Goal: Information Seeking & Learning: Learn about a topic

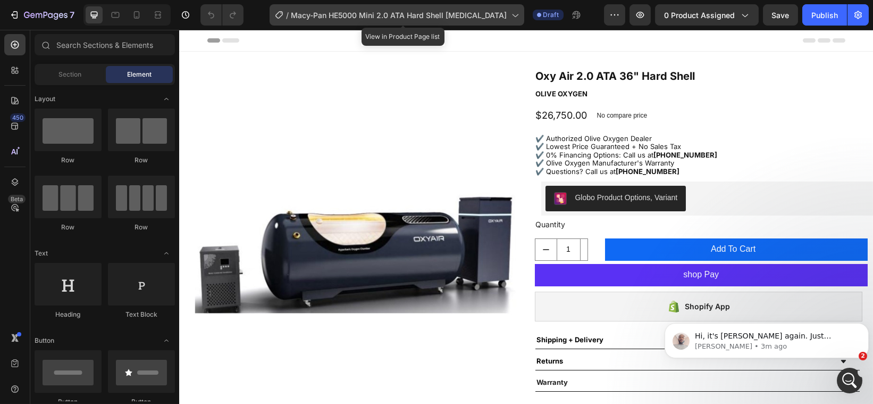
click at [518, 15] on icon at bounding box center [515, 15] width 6 height 3
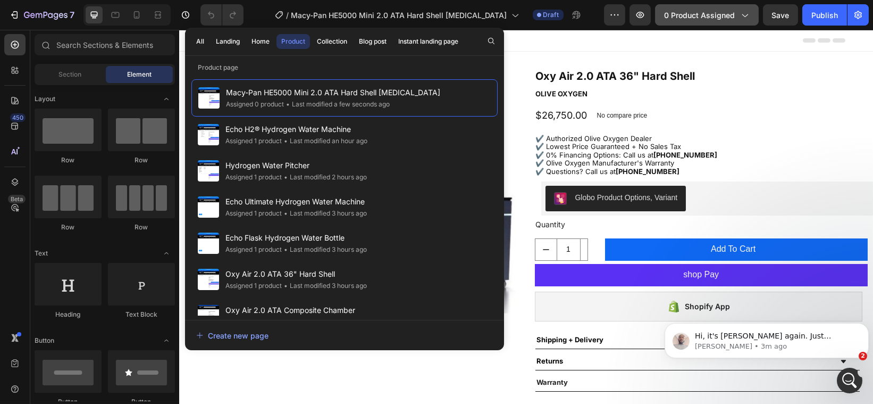
click at [680, 15] on span "0 product assigned" at bounding box center [699, 15] width 71 height 11
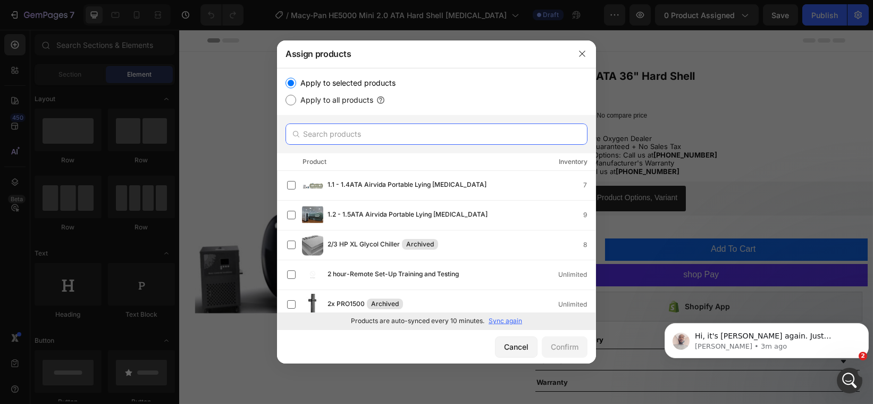
click at [478, 128] on input "text" at bounding box center [437, 133] width 302 height 21
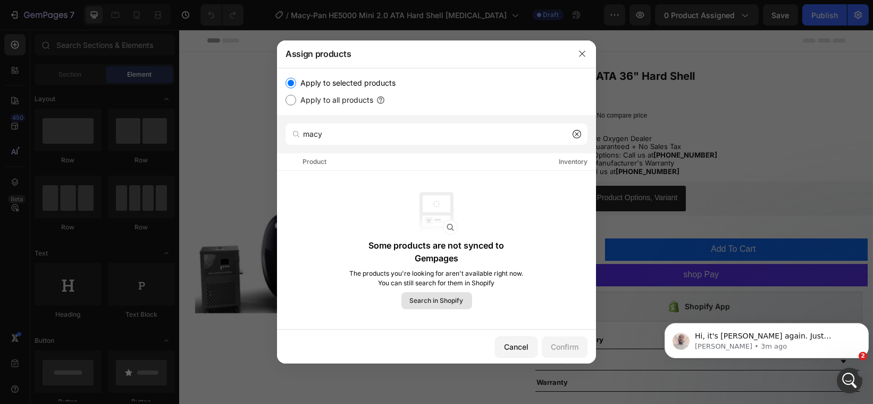
click at [452, 296] on span "Search in Shopify" at bounding box center [437, 301] width 54 height 10
click at [441, 299] on button "Search in Shopify" at bounding box center [436, 300] width 71 height 17
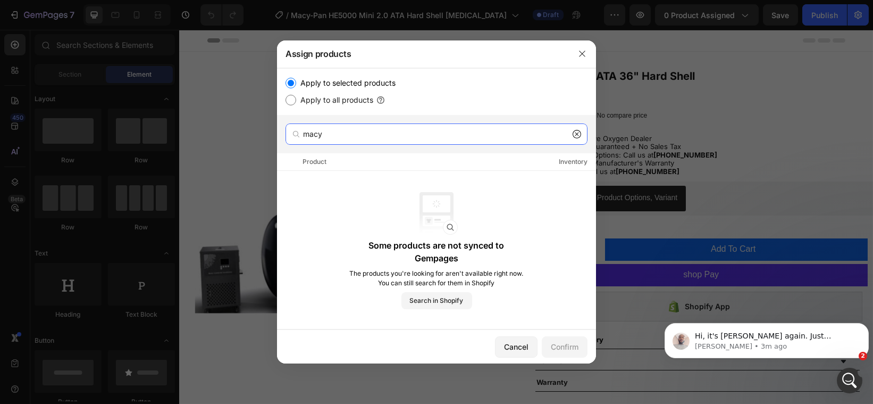
click at [385, 130] on input "macy" at bounding box center [437, 133] width 302 height 21
type input "macy pan"
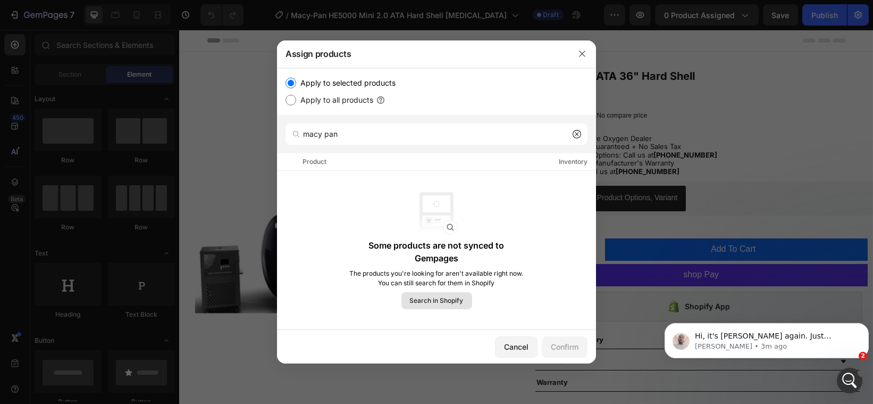
click at [455, 296] on span "Search in Shopify" at bounding box center [437, 301] width 54 height 10
click at [437, 296] on span "Search in Shopify" at bounding box center [437, 301] width 54 height 10
click at [433, 296] on span "Search in Shopify" at bounding box center [437, 301] width 54 height 10
click at [576, 130] on icon at bounding box center [577, 134] width 9 height 9
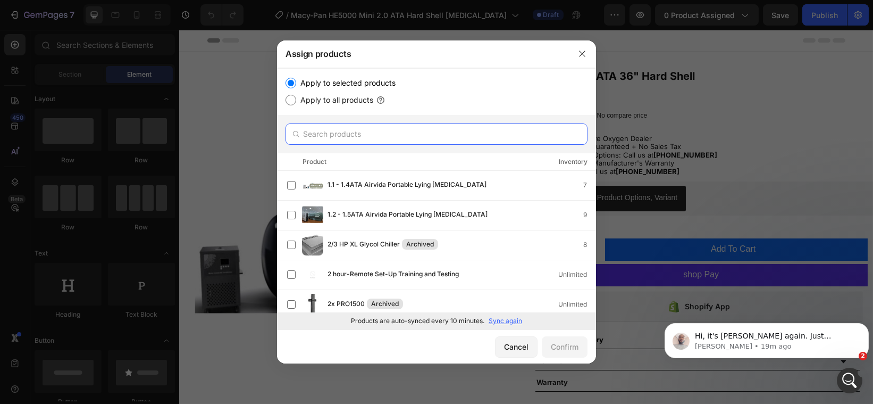
click at [446, 130] on input "text" at bounding box center [437, 133] width 302 height 21
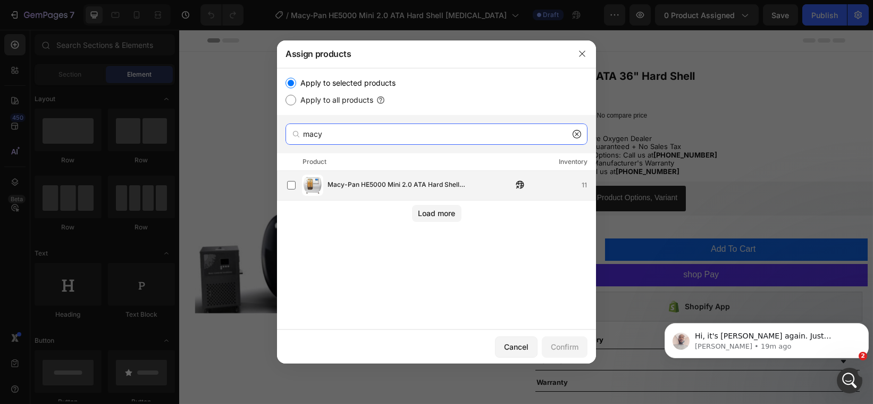
type input "macy"
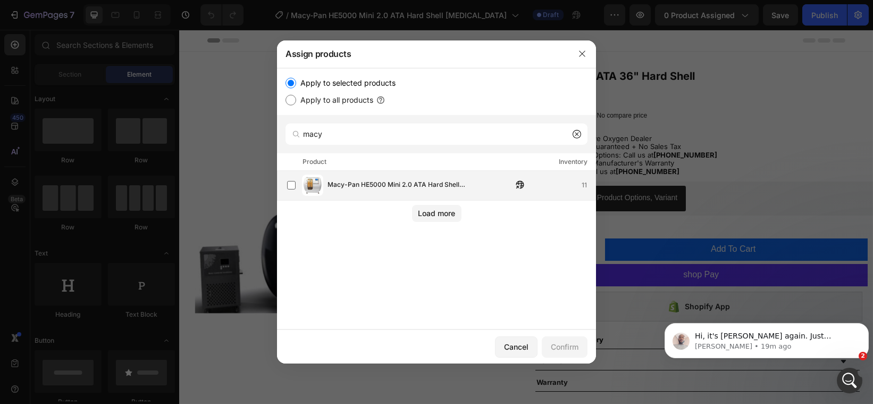
click at [436, 179] on span "Macy-Pan HE5000 Mini 2.0 ATA Hard Shell [MEDICAL_DATA]" at bounding box center [420, 185] width 185 height 12
click at [557, 338] on button "Confirm" at bounding box center [565, 346] width 46 height 21
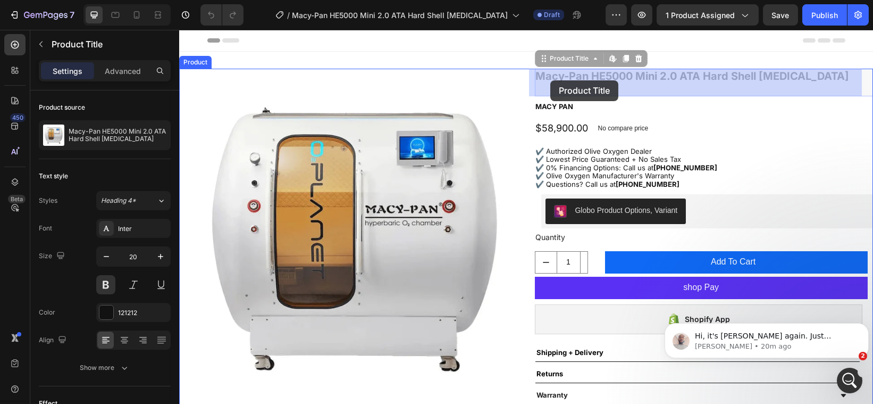
drag, startPoint x: 592, startPoint y: 92, endPoint x: 550, endPoint y: 80, distance: 43.1
drag, startPoint x: 587, startPoint y: 87, endPoint x: 573, endPoint y: 87, distance: 14.4
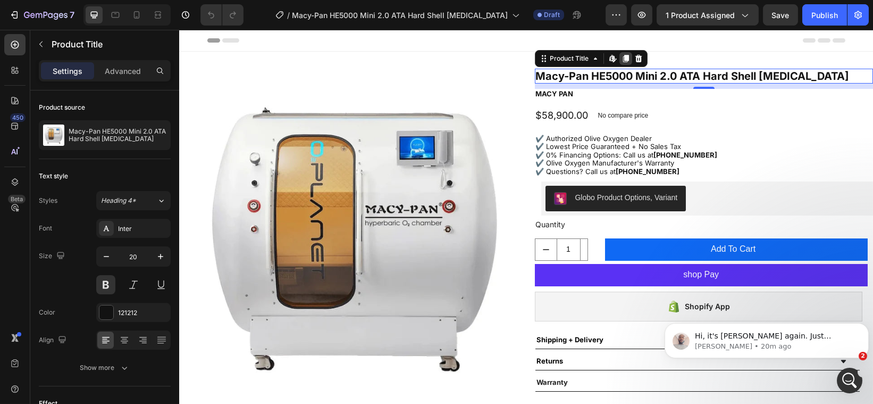
click at [622, 58] on icon at bounding box center [625, 58] width 6 height 7
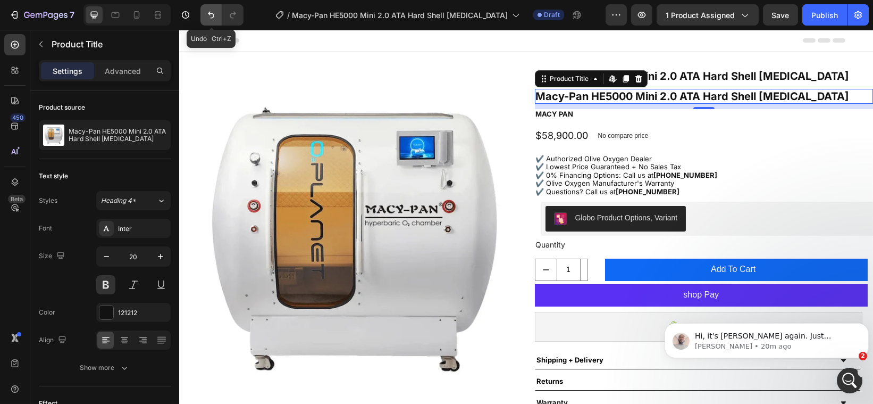
click at [214, 13] on icon "Undo/Redo" at bounding box center [211, 15] width 11 height 11
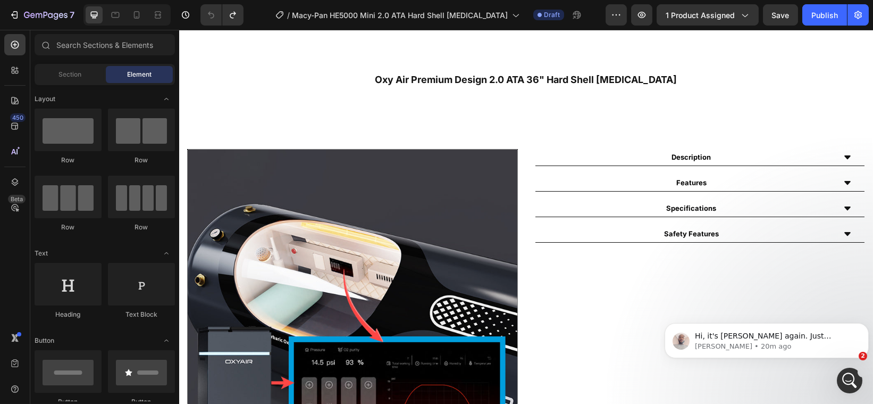
scroll to position [457, 0]
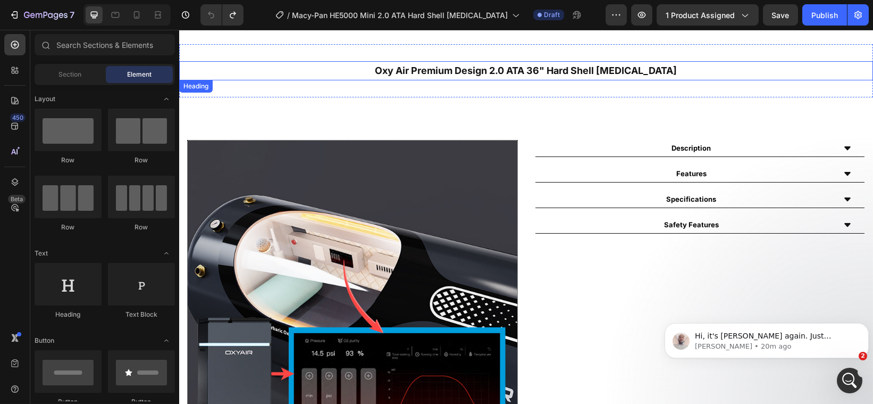
click at [687, 61] on h2 "Oxy Air Premium Design 2.0 ATA 36" Hard Shell [MEDICAL_DATA]" at bounding box center [526, 70] width 694 height 19
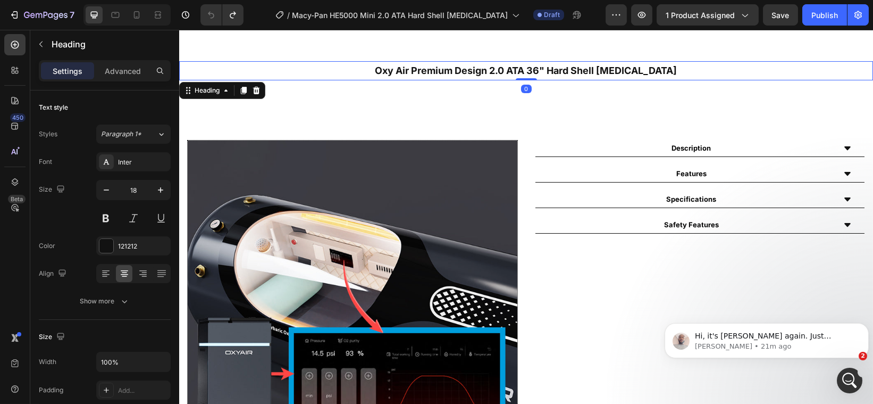
click at [687, 61] on h2 "Oxy Air Premium Design 2.0 ATA 36" Hard Shell [MEDICAL_DATA]" at bounding box center [526, 70] width 694 height 19
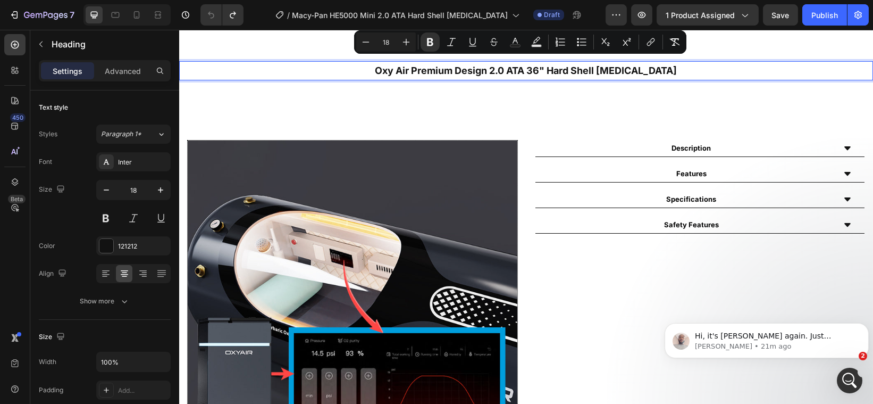
drag, startPoint x: 687, startPoint y: 61, endPoint x: 359, endPoint y: 61, distance: 327.6
click at [359, 62] on p "Oxy Air Premium Design 2.0 ATA 36" Hard Shell [MEDICAL_DATA]" at bounding box center [526, 70] width 692 height 17
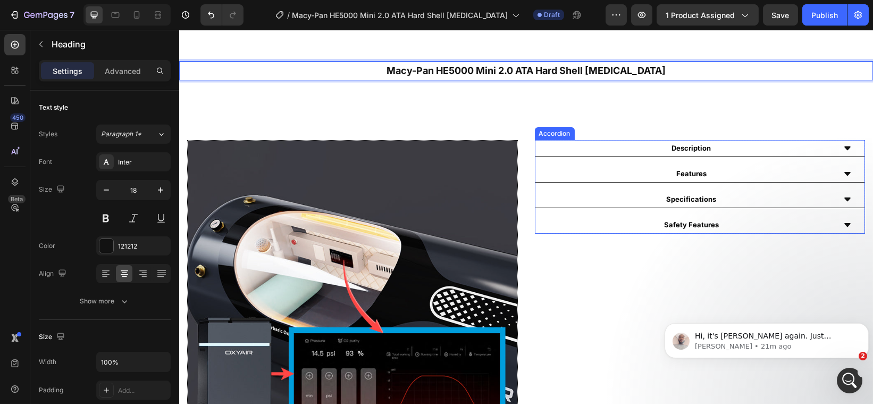
click at [835, 140] on div "Description" at bounding box center [700, 148] width 330 height 17
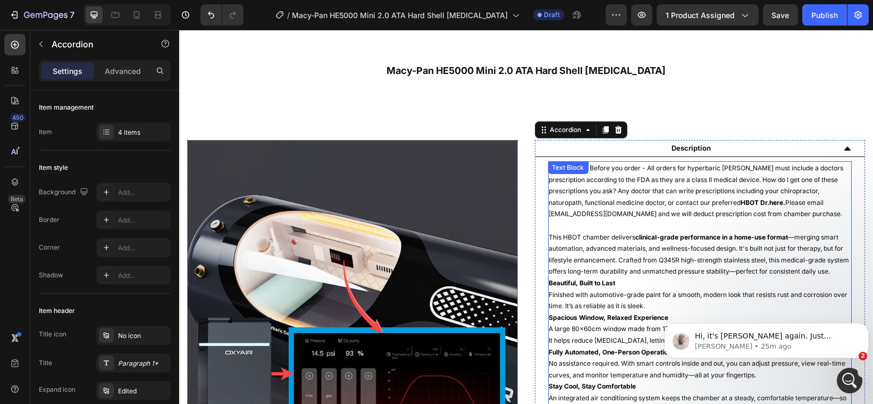
click at [603, 187] on p "IMPORTANT: Before you order - All orders for hyperbaric [PERSON_NAME] must incl…" at bounding box center [700, 190] width 302 height 57
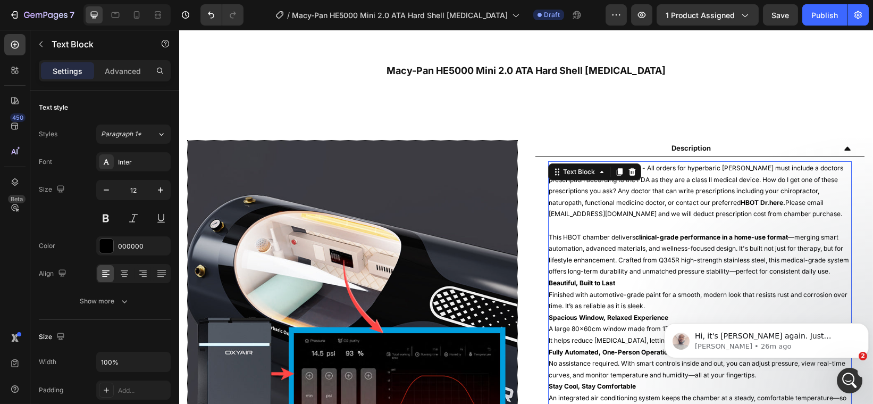
click at [677, 220] on p at bounding box center [700, 226] width 302 height 12
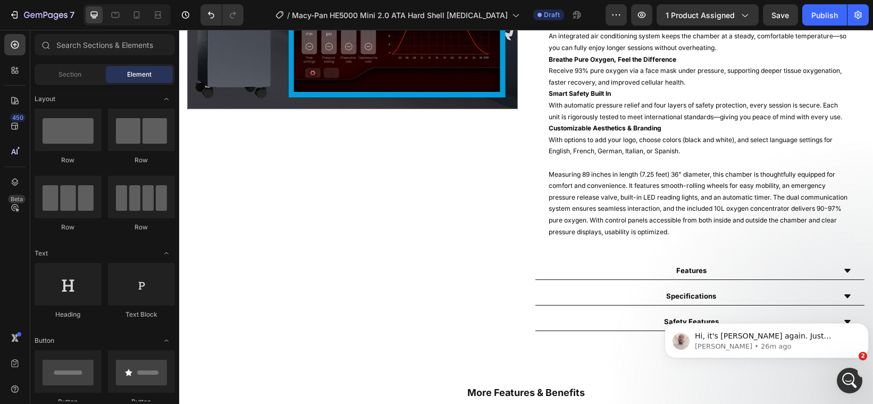
scroll to position [823, 0]
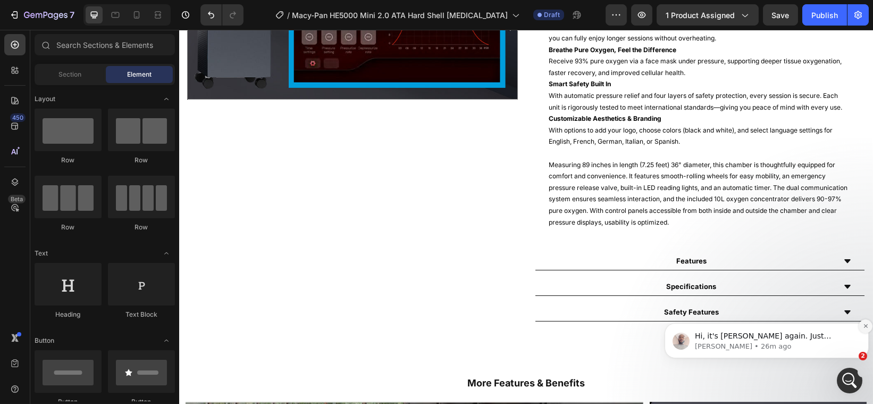
click at [865, 327] on icon "Dismiss notification" at bounding box center [866, 325] width 6 height 6
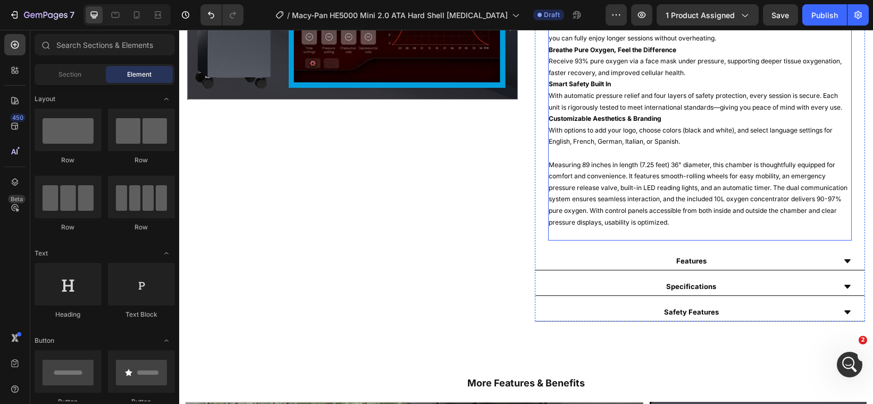
click at [738, 228] on p "Measuring 89 inches in length (7.25 feet) 36" diameter, this chamber is thought…" at bounding box center [700, 193] width 302 height 69
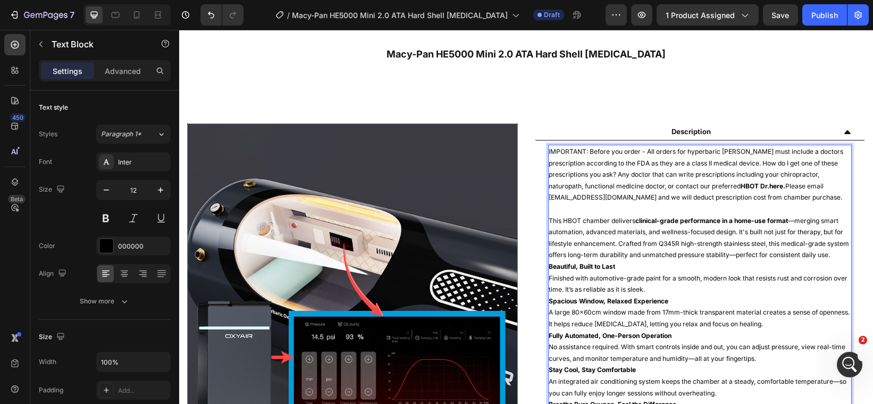
scroll to position [464, 0]
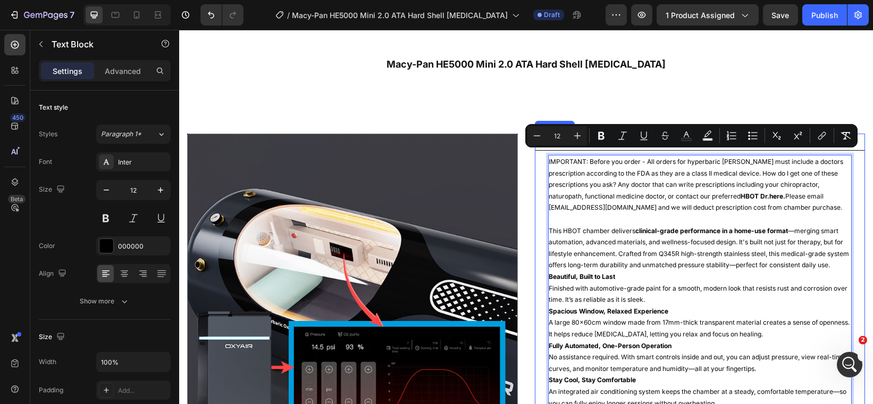
drag, startPoint x: 738, startPoint y: 232, endPoint x: 541, endPoint y: 156, distance: 211.4
click at [541, 156] on div "IMPORTANT: Before you order - All orders for hyperbaric [PERSON_NAME] must incl…" at bounding box center [700, 379] width 330 height 458
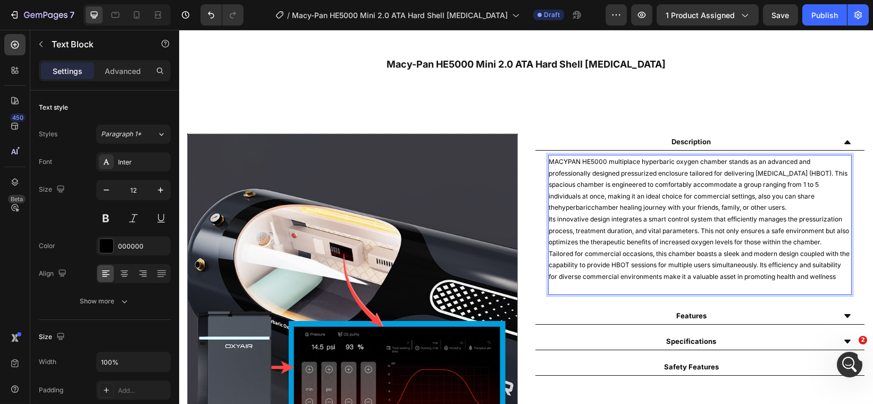
click at [554, 203] on p "MACYPAN HE5000 multiplace hyperbaric oxygen chamber stands as an advanced and p…" at bounding box center [700, 184] width 302 height 57
click at [587, 203] on p "MACYPAN HE5000 multiplace hyperbaric oxygen chamber stands as an advanced and p…" at bounding box center [700, 184] width 302 height 57
click at [571, 282] on p "Tailored for commercial occasions, this chamber boasts a sleek and modern desig…" at bounding box center [700, 265] width 302 height 35
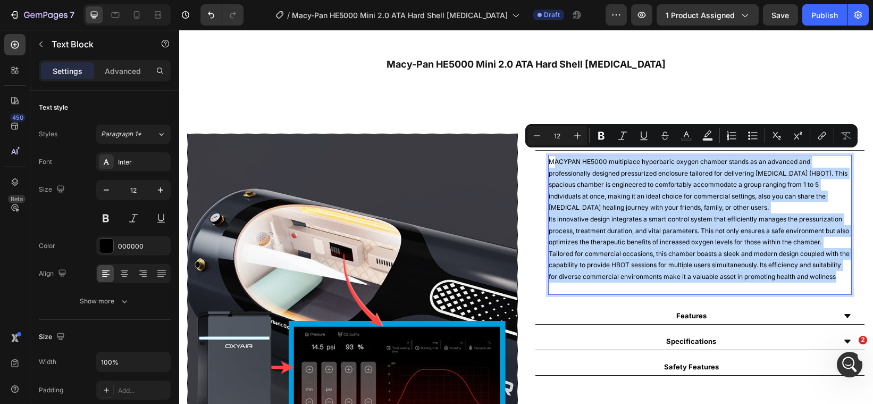
drag, startPoint x: 571, startPoint y: 283, endPoint x: 547, endPoint y: 155, distance: 130.4
click at [548, 155] on div "MACYPAN HE5000 multiplace hyperbaric oxygen chamber stands as an advanced and p…" at bounding box center [700, 225] width 304 height 140
drag, startPoint x: 560, startPoint y: 170, endPoint x: 576, endPoint y: 169, distance: 15.5
click at [576, 169] on p "MACYPAN HE5000 multiplace hyperbaric oxygen chamber stands as an advanced and p…" at bounding box center [700, 184] width 302 height 57
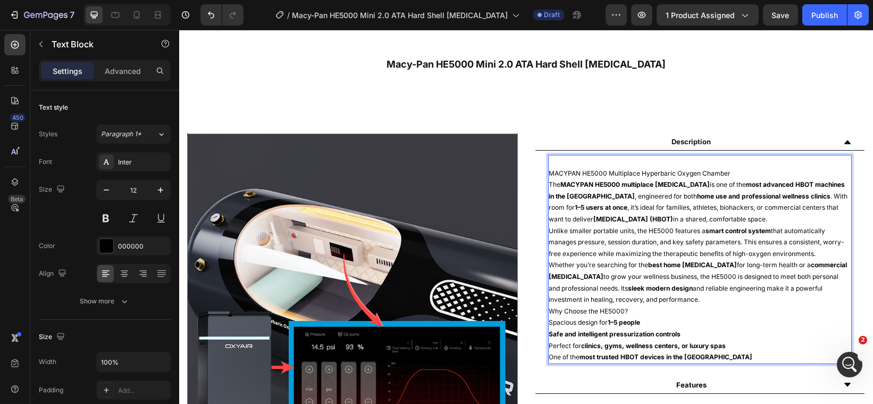
click at [724, 168] on p "MACYPAN HE5000 Multiplace Hyperbaric Oxygen Chamber" at bounding box center [700, 174] width 302 height 12
click at [556, 156] on p "Rich Text Editor. Editing area: main" at bounding box center [700, 162] width 302 height 12
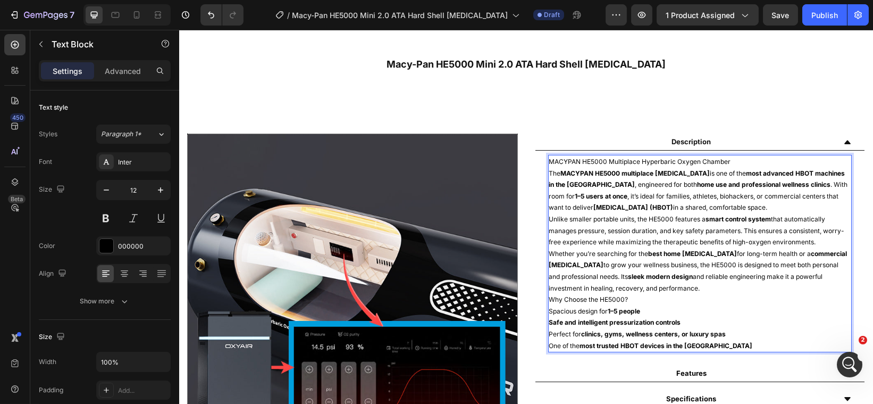
click at [702, 340] on p "One of the most trusted HBOT devices in the [GEOGRAPHIC_DATA]" at bounding box center [700, 346] width 302 height 12
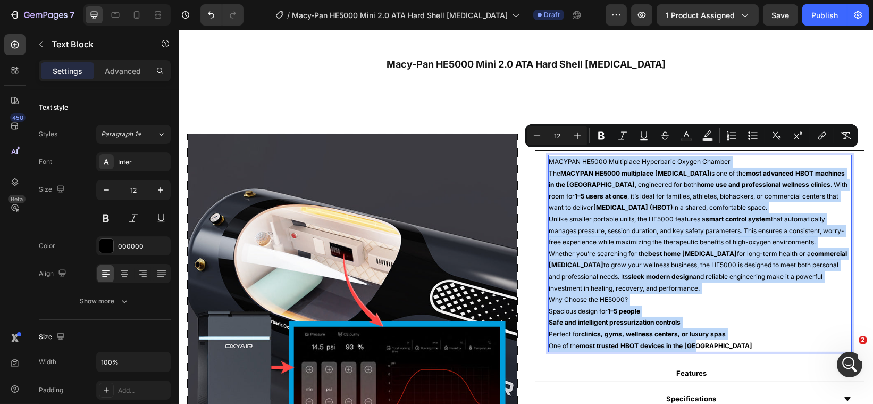
drag, startPoint x: 702, startPoint y: 336, endPoint x: 544, endPoint y: 158, distance: 237.3
click at [548, 158] on div "MACYPAN HE5000 Multiplace Hyperbaric Oxygen Chamber The MACYPAN HE5000 multipla…" at bounding box center [700, 253] width 304 height 197
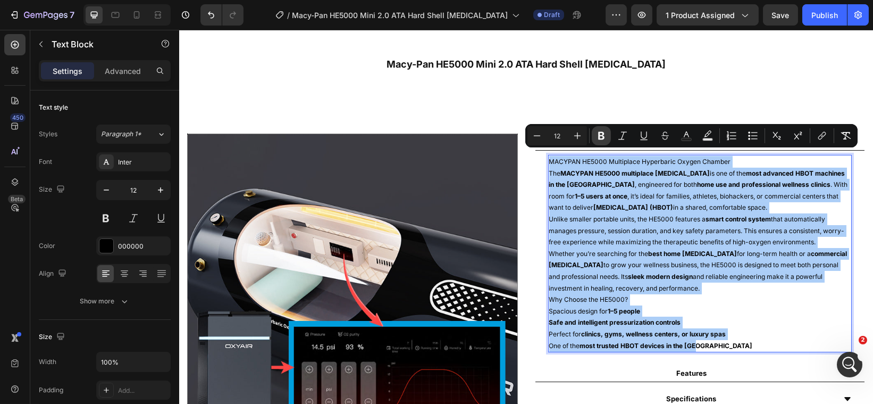
click at [601, 139] on icon "Editor contextual toolbar" at bounding box center [601, 136] width 6 height 8
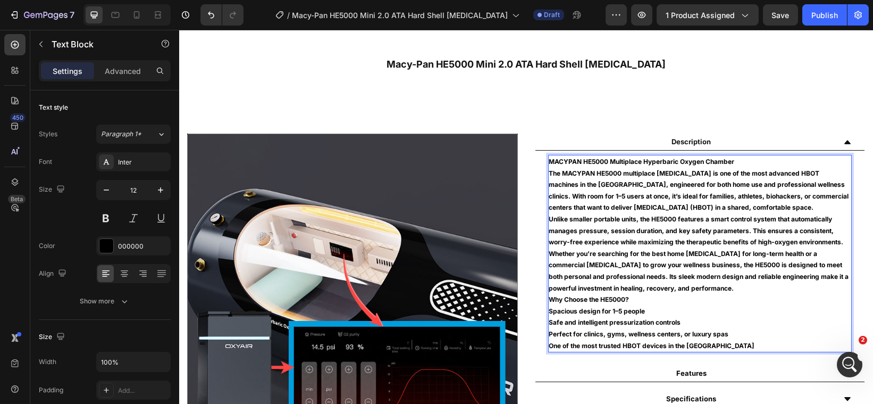
click at [600, 139] on div "Description" at bounding box center [691, 142] width 287 height 14
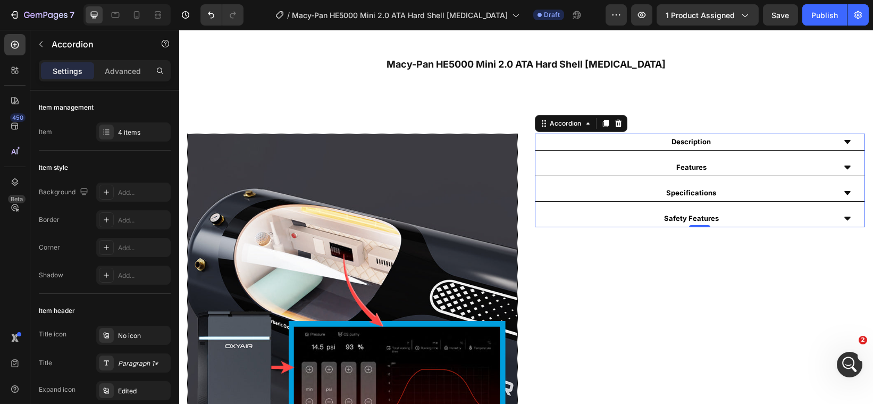
click at [844, 140] on icon at bounding box center [847, 142] width 6 height 4
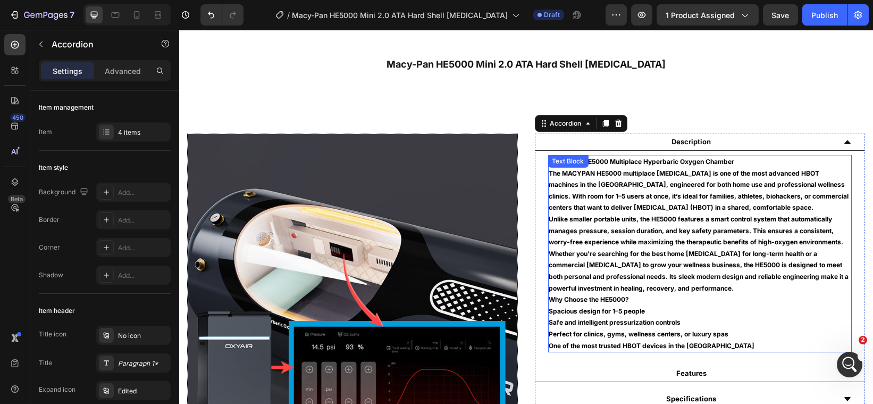
click at [706, 347] on p "One of the most trusted HBOT devices in the [GEOGRAPHIC_DATA]" at bounding box center [700, 346] width 302 height 12
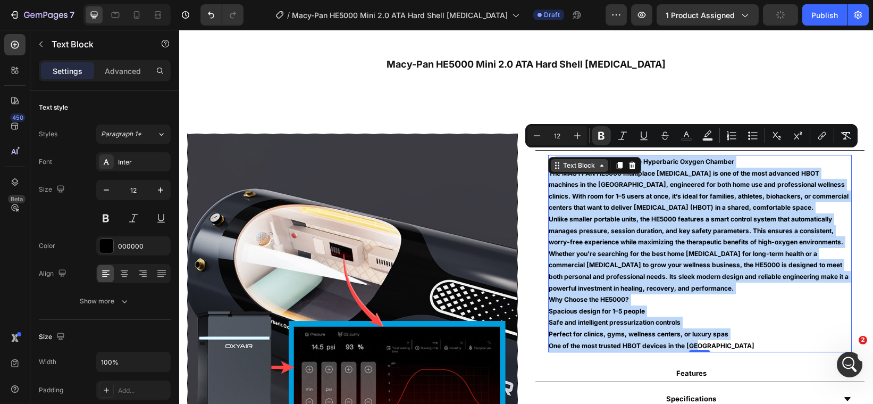
drag, startPoint x: 706, startPoint y: 350, endPoint x: 549, endPoint y: 156, distance: 249.6
click at [549, 156] on div "MACYPAN HE5000 Multiplace Hyperbaric Oxygen Chamber The MACYPAN HE5000 multipla…" at bounding box center [700, 253] width 304 height 197
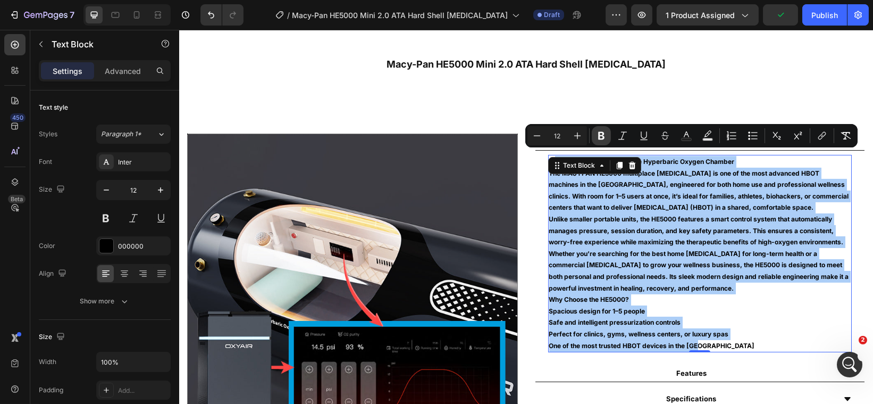
click at [599, 137] on icon "Editor contextual toolbar" at bounding box center [601, 136] width 6 height 8
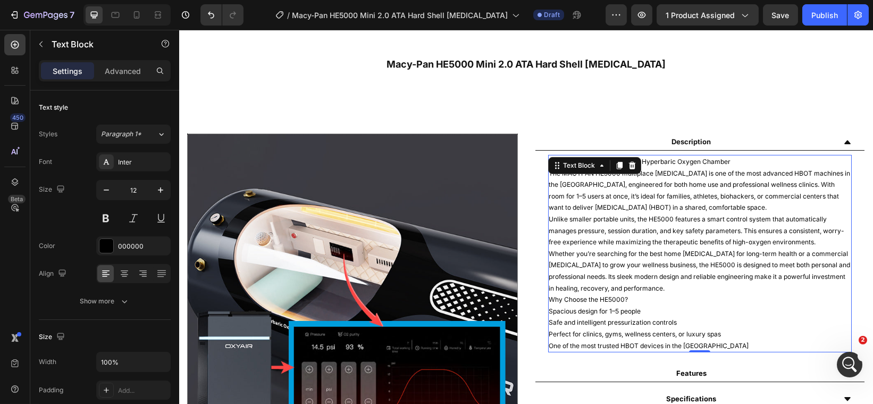
click at [600, 199] on p "The MACYPAN HE5000 multiplace [MEDICAL_DATA] is one of the most advanced HBOT m…" at bounding box center [700, 191] width 302 height 46
click at [680, 175] on p "The MACYPAN HE5000 multiplace [MEDICAL_DATA] is one of the most advanced HBOT m…" at bounding box center [700, 191] width 302 height 46
drag, startPoint x: 570, startPoint y: 164, endPoint x: 584, endPoint y: 218, distance: 55.6
click at [584, 218] on div "M ACYPAN HE5000 Multiplace Hyperbaric Oxygen Chamber The MACYPAN HE5000 multipl…" at bounding box center [700, 253] width 304 height 197
click at [584, 218] on p "Unlike smaller portable units, the HE5000 features a smart control system that …" at bounding box center [700, 230] width 302 height 35
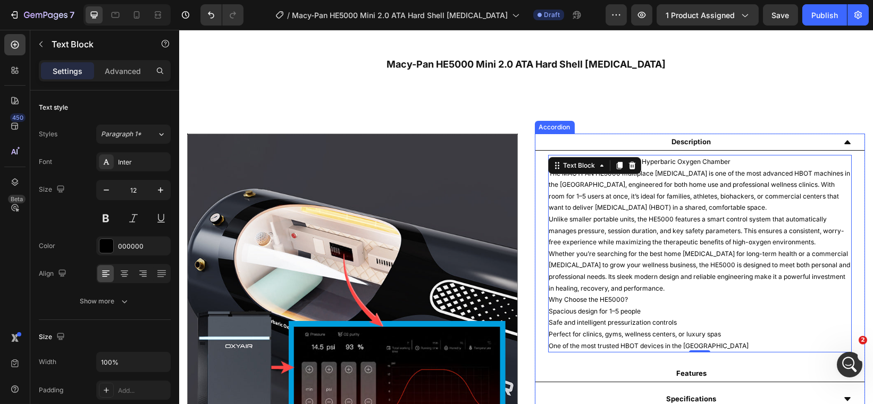
click at [593, 365] on div "Features" at bounding box center [700, 373] width 330 height 17
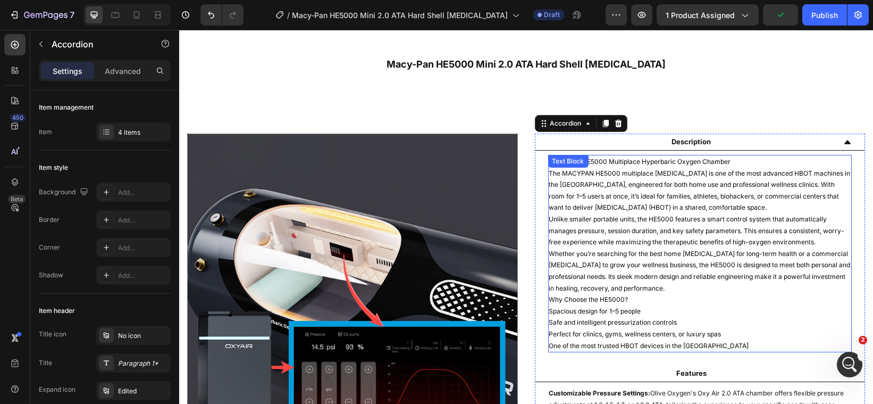
click at [727, 158] on p "M ACYPAN HE5000 Multiplace Hyperbaric Oxygen Chamber" at bounding box center [700, 162] width 302 height 12
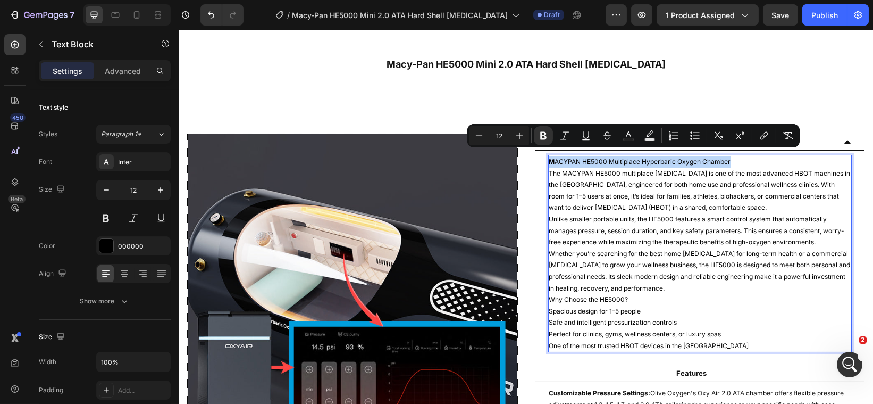
drag, startPoint x: 727, startPoint y: 158, endPoint x: 545, endPoint y: 156, distance: 182.9
click at [543, 141] on button "Bold" at bounding box center [543, 135] width 19 height 19
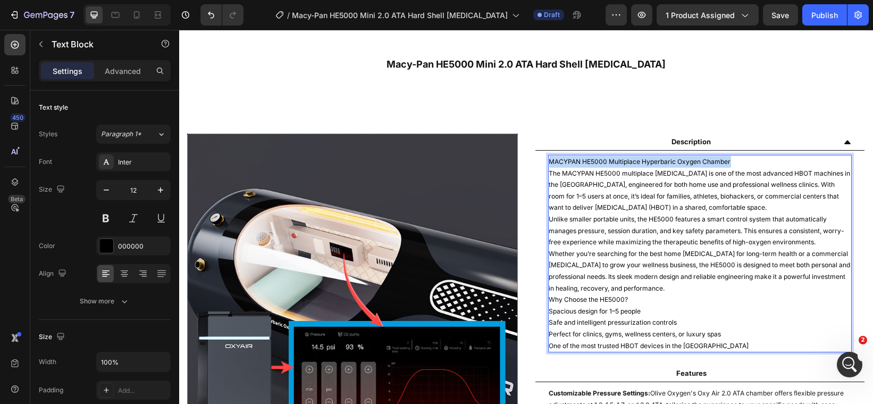
drag, startPoint x: 725, startPoint y: 155, endPoint x: 543, endPoint y: 152, distance: 182.4
click at [549, 156] on p "MACYPAN HE5000 Multiplace Hyperbaric Oxygen Chamber" at bounding box center [700, 162] width 302 height 12
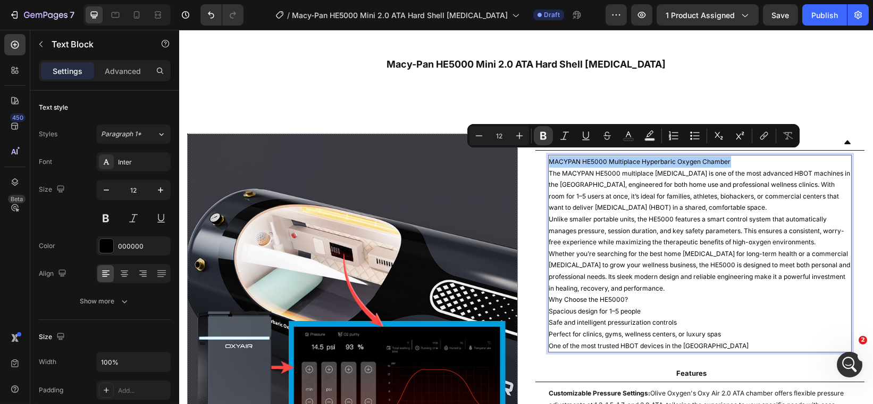
click at [543, 139] on icon "Editor contextual toolbar" at bounding box center [543, 136] width 6 height 8
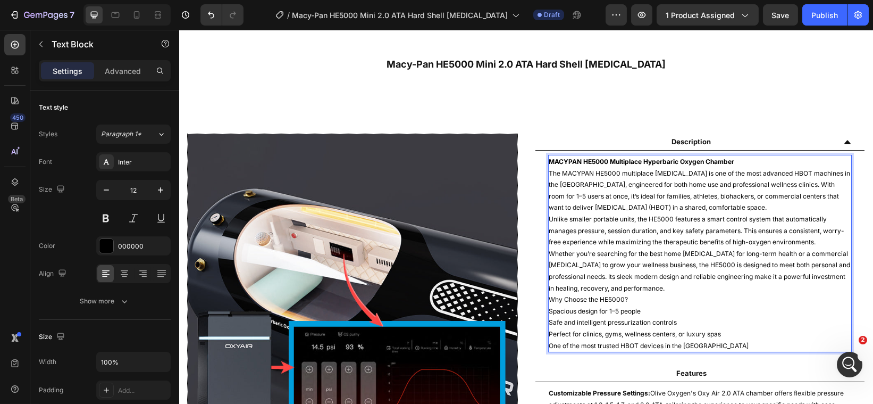
click at [563, 178] on p "The MACYPAN HE5000 multiplace [MEDICAL_DATA] is one of the most advanced HBOT m…" at bounding box center [700, 191] width 302 height 46
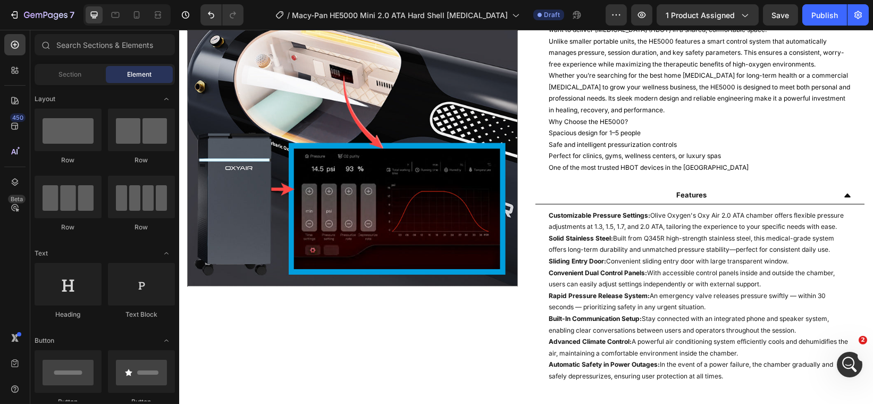
scroll to position [625, 0]
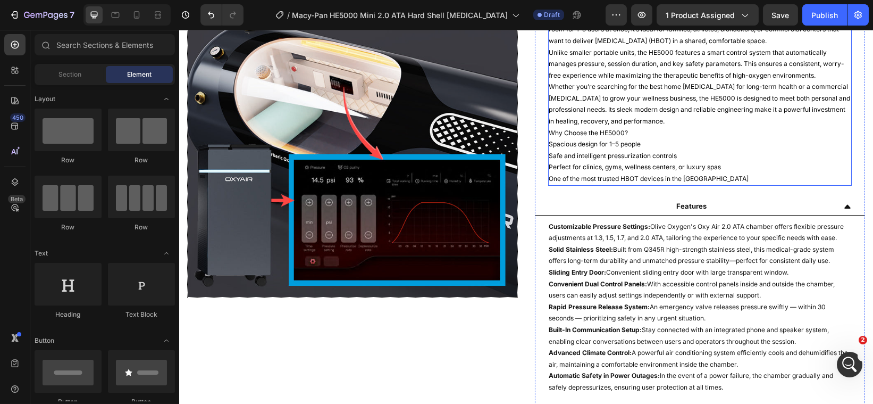
click at [635, 133] on p "Why Choose the HE5000?" at bounding box center [700, 133] width 302 height 12
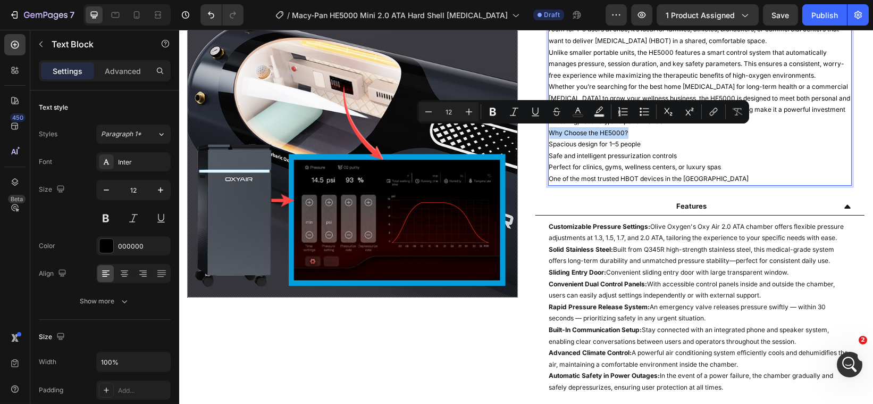
drag, startPoint x: 635, startPoint y: 133, endPoint x: 544, endPoint y: 131, distance: 91.0
click at [549, 131] on p "Why Choose the HE5000?" at bounding box center [700, 133] width 302 height 12
click at [492, 113] on icon "Editor contextual toolbar" at bounding box center [493, 111] width 11 height 11
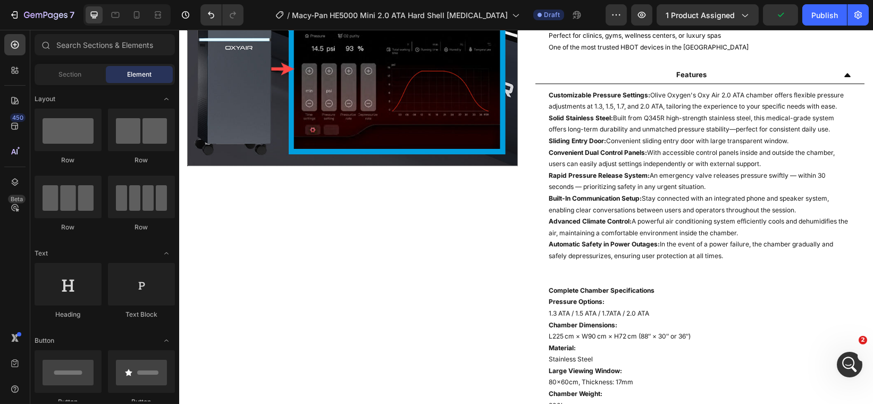
scroll to position [746, 0]
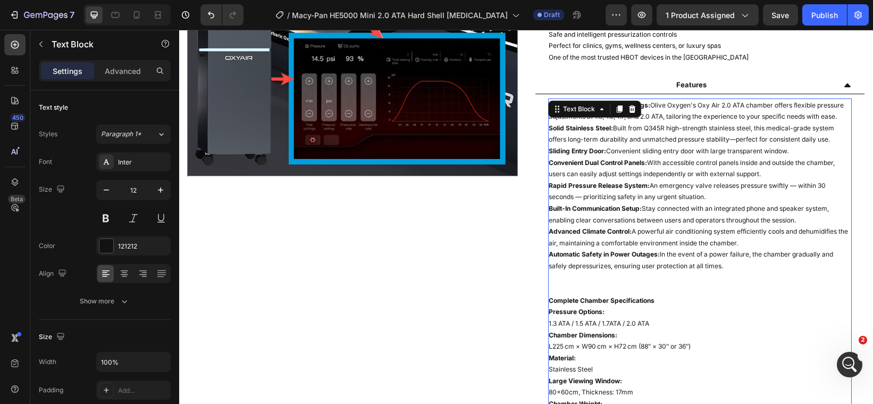
click at [743, 271] on p "Automatic Safety in Power Outages: In the event of a power failure, the chamber…" at bounding box center [700, 259] width 302 height 23
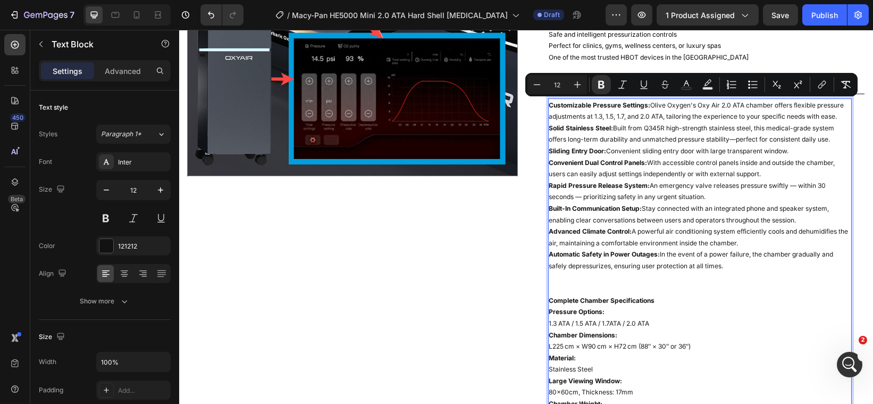
drag, startPoint x: 743, startPoint y: 280, endPoint x: 545, endPoint y: 102, distance: 266.3
click at [549, 102] on strong "Customizable Pressure Settings:" at bounding box center [600, 105] width 102 height 8
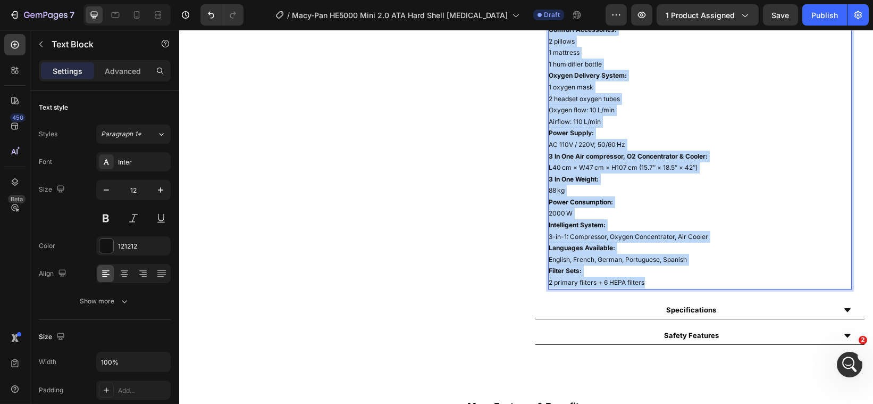
scroll to position [1348, 0]
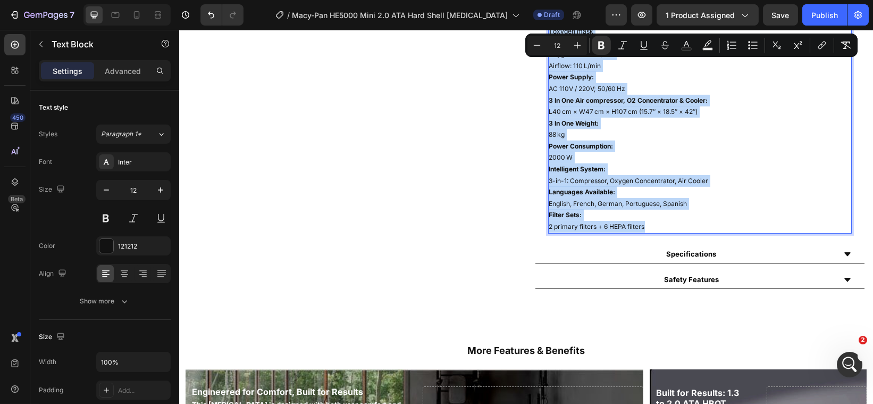
drag, startPoint x: 545, startPoint y: 102, endPoint x: 708, endPoint y: 236, distance: 211.6
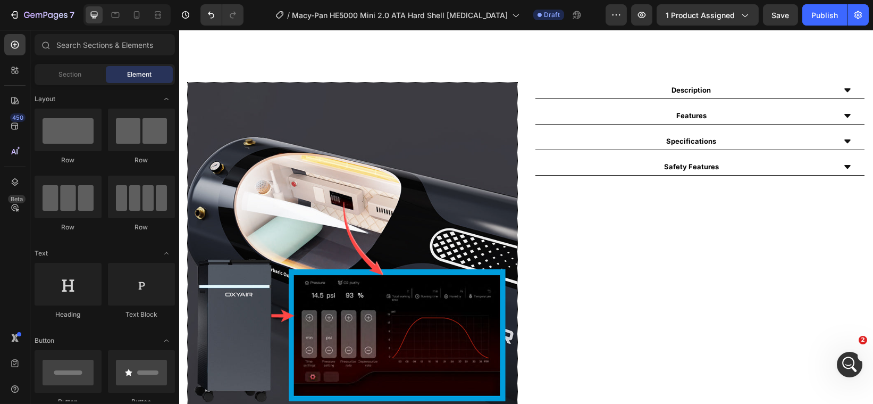
scroll to position [452, 0]
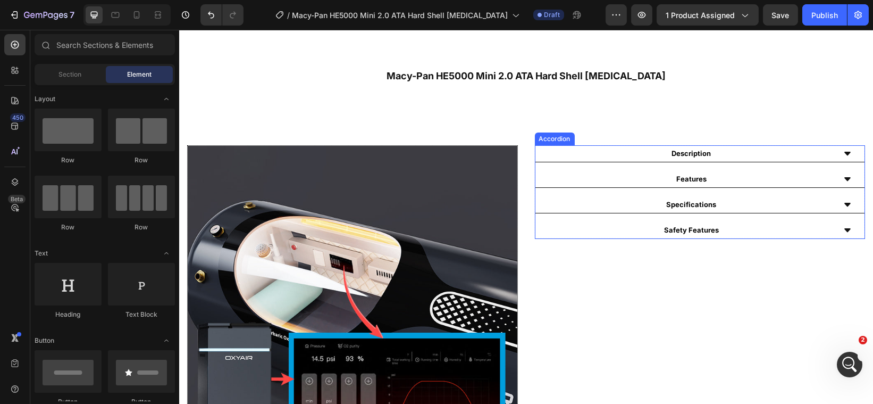
click at [842, 171] on div "Features" at bounding box center [700, 179] width 330 height 17
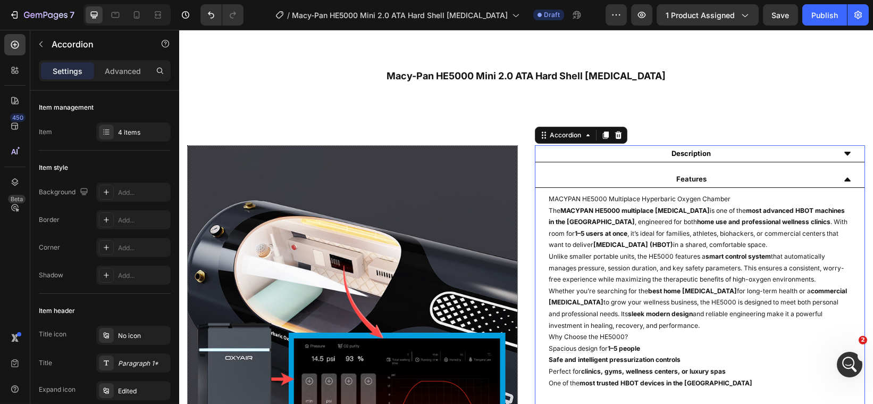
click at [844, 152] on icon at bounding box center [847, 154] width 6 height 4
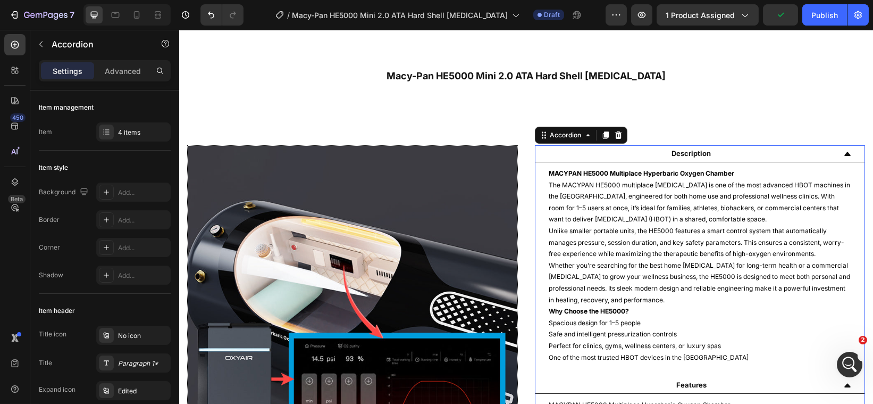
click at [844, 152] on icon at bounding box center [847, 154] width 6 height 4
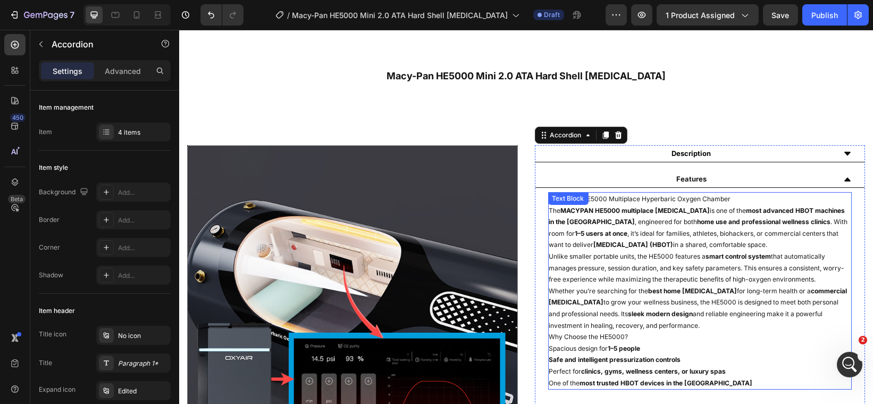
click at [702, 377] on p "One of the most trusted HBOT devices in the [GEOGRAPHIC_DATA]" at bounding box center [700, 383] width 302 height 12
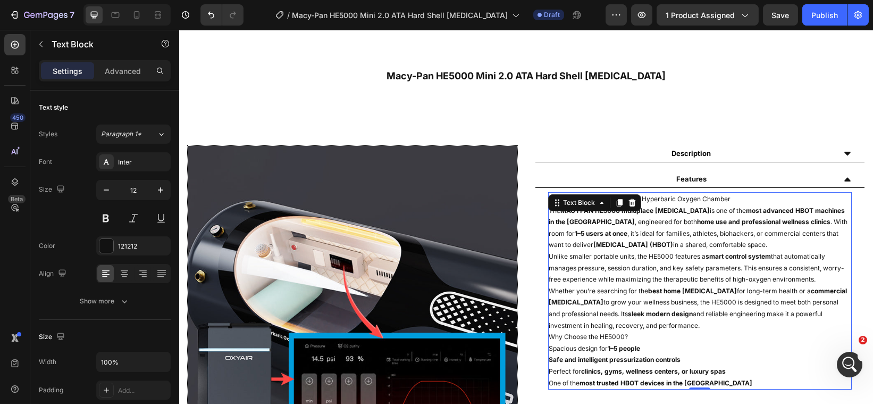
click at [702, 377] on p "One of the most trusted HBOT devices in the [GEOGRAPHIC_DATA]" at bounding box center [700, 383] width 302 height 12
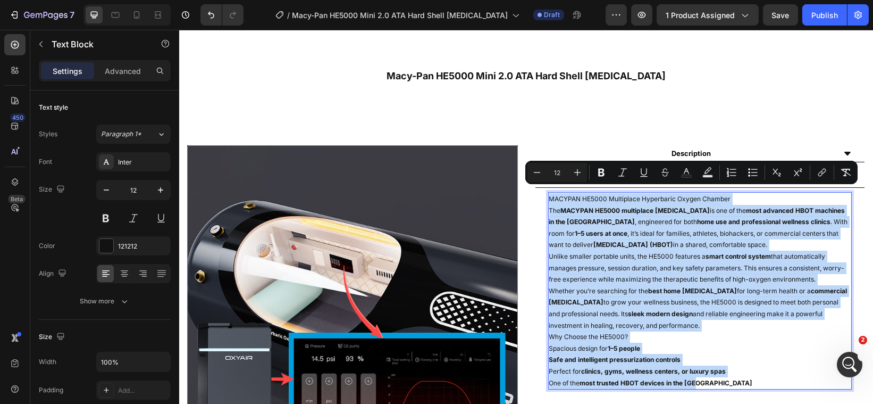
drag, startPoint x: 702, startPoint y: 377, endPoint x: 544, endPoint y: 194, distance: 241.7
click at [548, 194] on div "MACYPAN HE5000 Multiplace Hyperbaric Oxygen Chamber The MACYPAN HE5000 multipla…" at bounding box center [700, 290] width 304 height 197
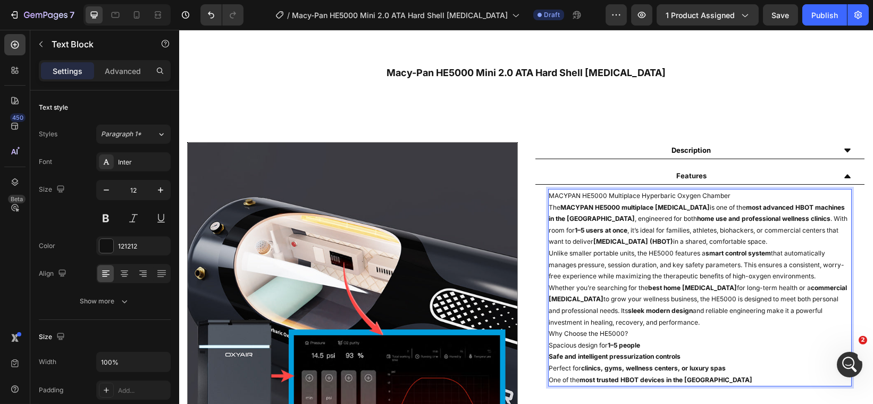
scroll to position [486, 0]
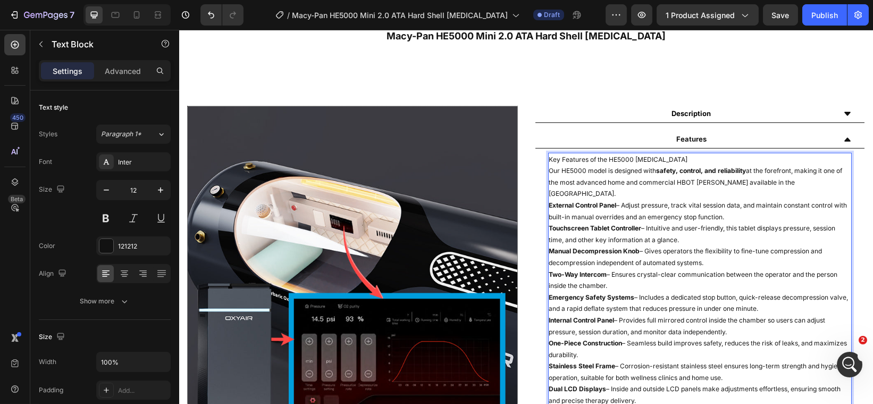
click at [692, 160] on p "Key Features of the HE5000 [MEDICAL_DATA]" at bounding box center [700, 160] width 302 height 12
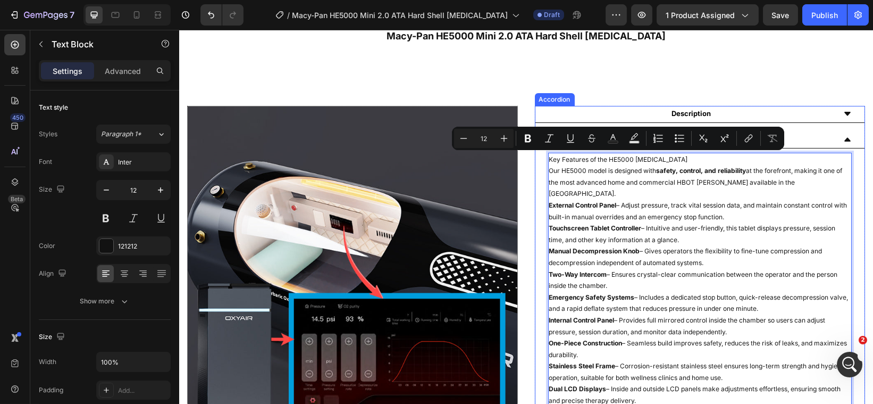
drag, startPoint x: 692, startPoint y: 160, endPoint x: 540, endPoint y: 159, distance: 152.6
click at [540, 159] on div "Key Features of the HE5000 [MEDICAL_DATA] Our HE5000 model is designed with saf…" at bounding box center [700, 279] width 330 height 263
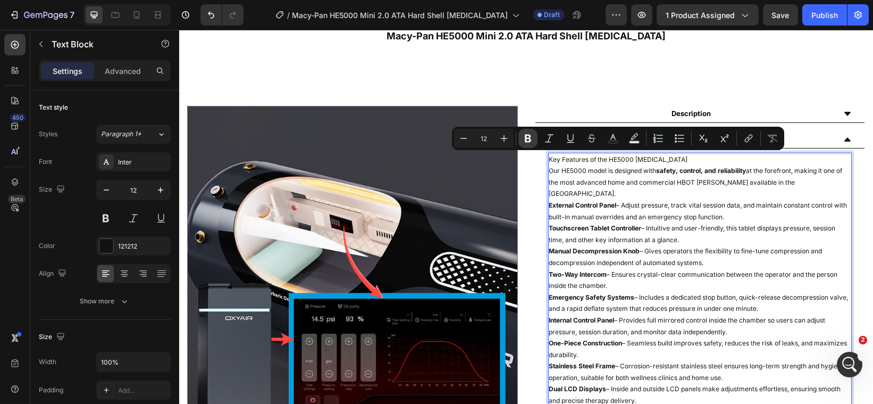
click at [523, 141] on icon "Editor contextual toolbar" at bounding box center [528, 138] width 11 height 11
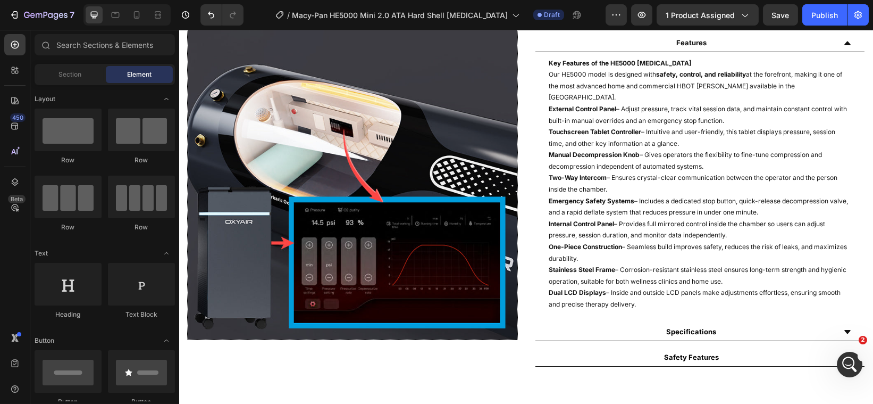
scroll to position [591, 0]
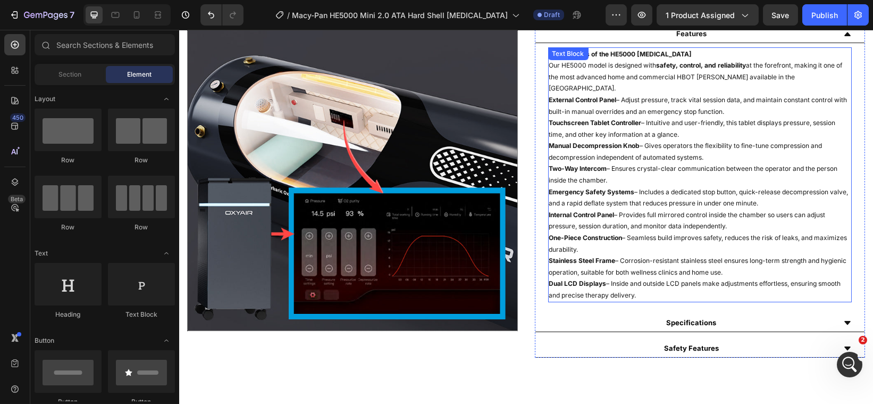
click at [642, 283] on p "Dual LCD Displays – Inside and outside LCD panels make adjustments effortless, …" at bounding box center [700, 289] width 302 height 23
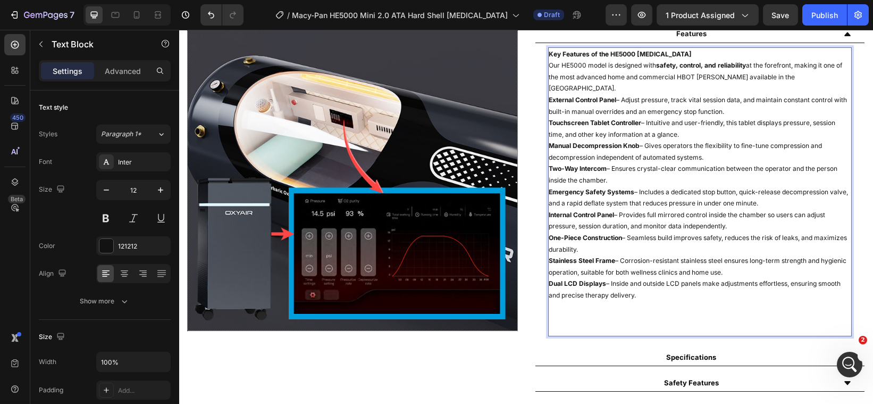
click at [549, 312] on p "Rich Text Editor. Editing area: main" at bounding box center [700, 318] width 302 height 12
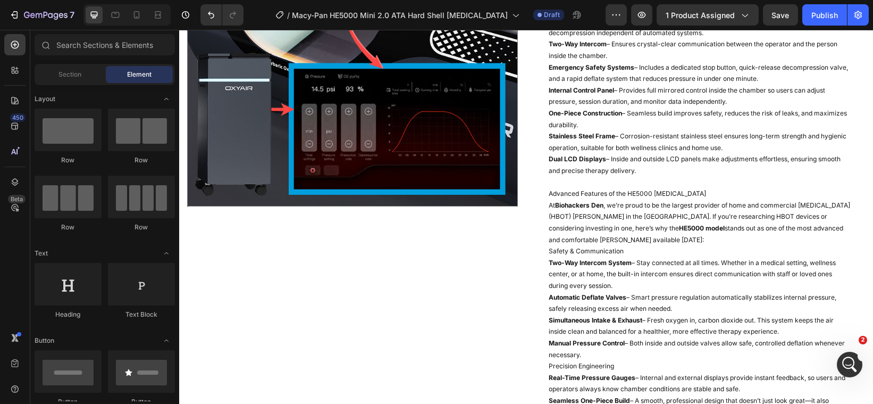
scroll to position [706, 0]
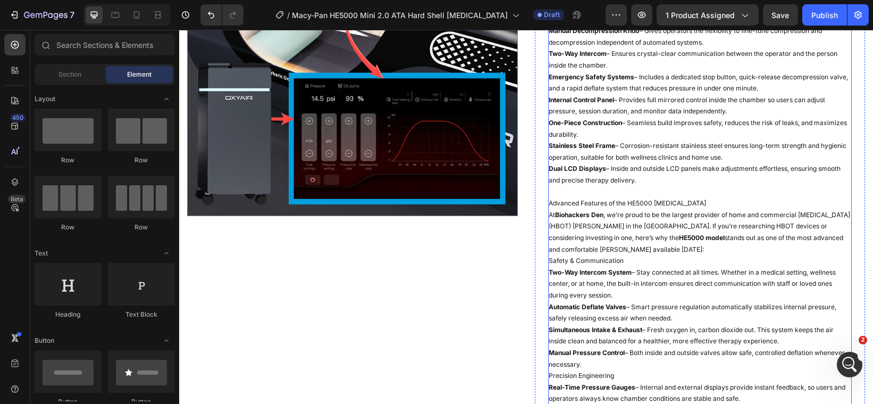
click at [712, 197] on p "Advanced Features of the HE5000 [MEDICAL_DATA]" at bounding box center [700, 203] width 302 height 12
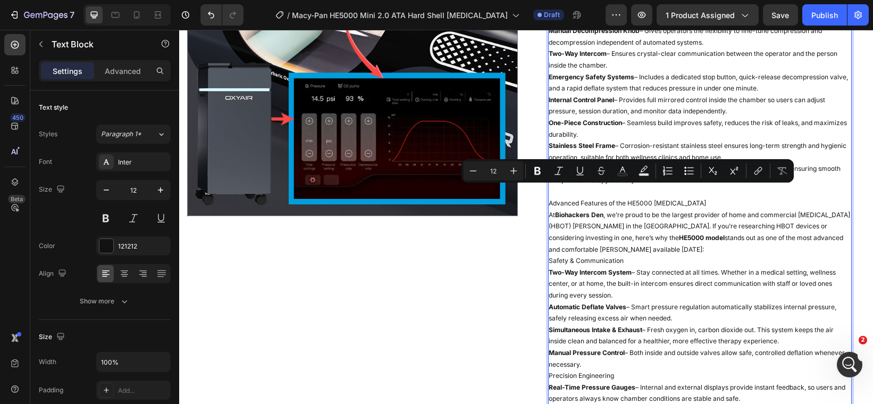
drag, startPoint x: 715, startPoint y: 193, endPoint x: 543, endPoint y: 187, distance: 171.9
click at [537, 167] on icon "Editor contextual toolbar" at bounding box center [537, 171] width 6 height 8
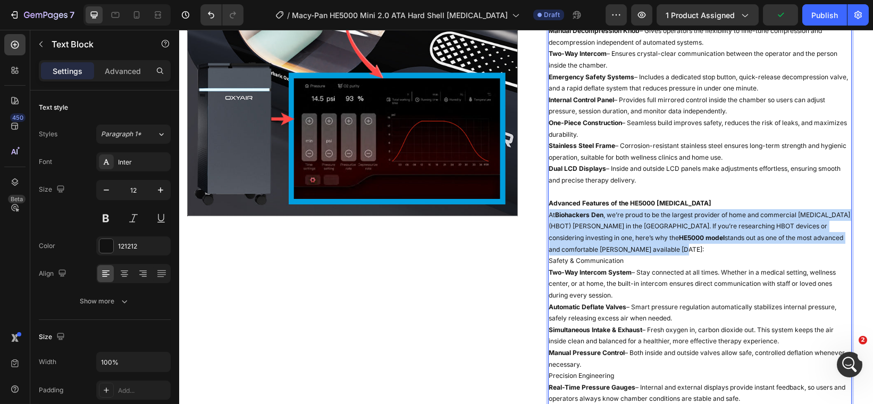
drag, startPoint x: 660, startPoint y: 239, endPoint x: 544, endPoint y: 201, distance: 121.9
click at [549, 209] on p "At Biohackers Den , we’re proud to be the largest provider of home and commerci…" at bounding box center [700, 232] width 302 height 46
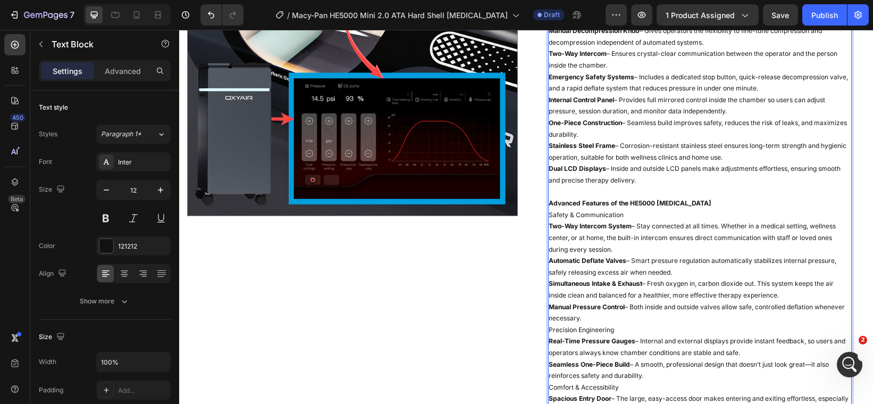
click at [620, 209] on p "Safety & Communication" at bounding box center [700, 215] width 302 height 12
drag, startPoint x: 620, startPoint y: 203, endPoint x: 545, endPoint y: 201, distance: 75.0
click at [549, 209] on p "Safety & Communication" at bounding box center [700, 215] width 302 height 12
drag, startPoint x: 558, startPoint y: 203, endPoint x: 552, endPoint y: 203, distance: 6.4
click at [552, 209] on p "Safety & Communication" at bounding box center [700, 215] width 302 height 12
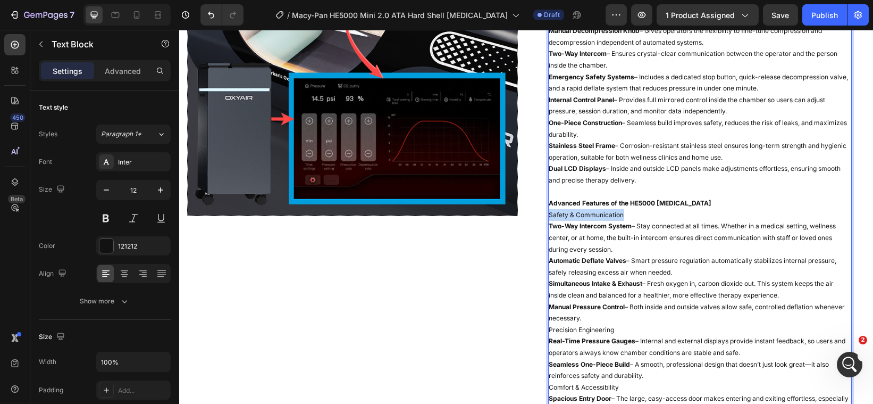
click at [552, 209] on p "Safety & Communication" at bounding box center [700, 215] width 302 height 12
click at [622, 209] on p "Safety & Communication" at bounding box center [700, 215] width 302 height 12
drag, startPoint x: 622, startPoint y: 206, endPoint x: 545, endPoint y: 203, distance: 77.7
click at [549, 209] on p "Safety & Communication" at bounding box center [700, 215] width 302 height 12
click at [652, 199] on strong "Advanced Features of the HE5000 [MEDICAL_DATA]" at bounding box center [630, 203] width 163 height 8
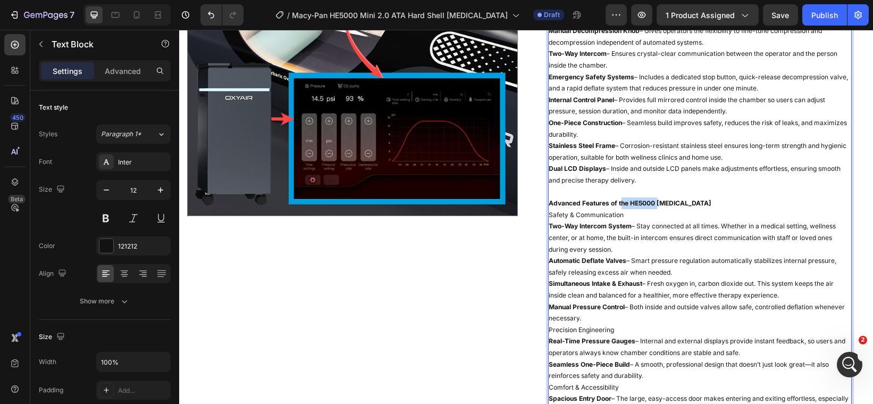
drag, startPoint x: 652, startPoint y: 190, endPoint x: 614, endPoint y: 188, distance: 38.9
click at [614, 199] on strong "Advanced Features of the HE5000 [MEDICAL_DATA]" at bounding box center [630, 203] width 163 height 8
click at [610, 209] on p "Safety & Communication" at bounding box center [700, 215] width 302 height 12
click at [624, 209] on p "Safety & Communication" at bounding box center [700, 215] width 302 height 12
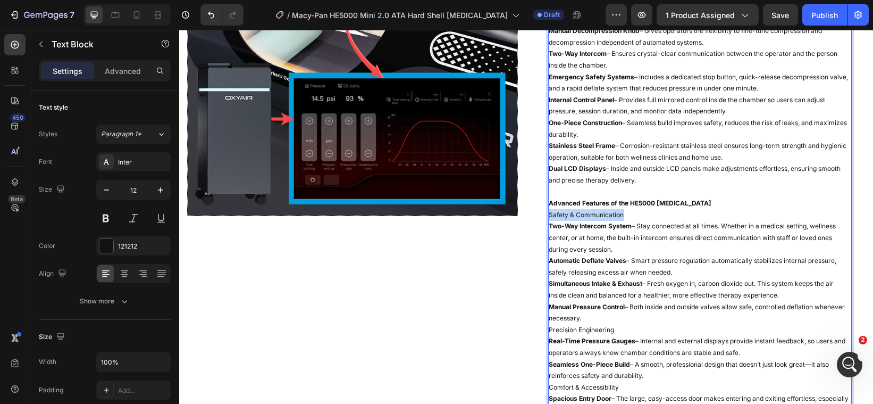
drag, startPoint x: 624, startPoint y: 203, endPoint x: 542, endPoint y: 203, distance: 81.9
click at [549, 209] on p "Safety & Communication" at bounding box center [700, 215] width 302 height 12
click at [102, 216] on button at bounding box center [105, 217] width 19 height 19
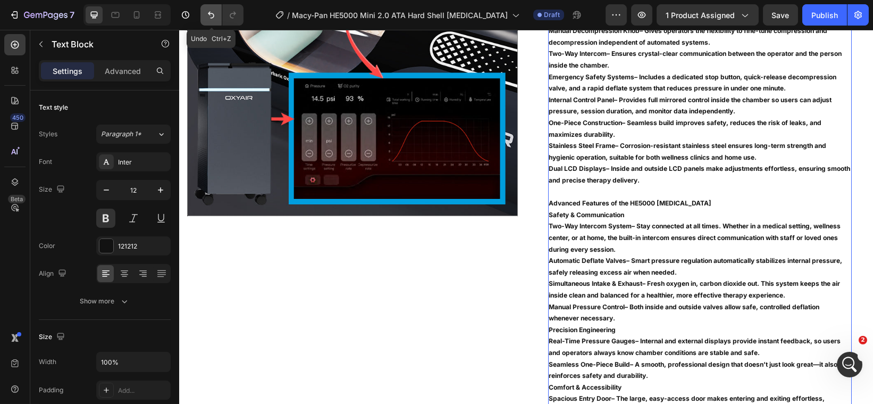
click at [214, 20] on icon "Undo/Redo" at bounding box center [211, 15] width 11 height 11
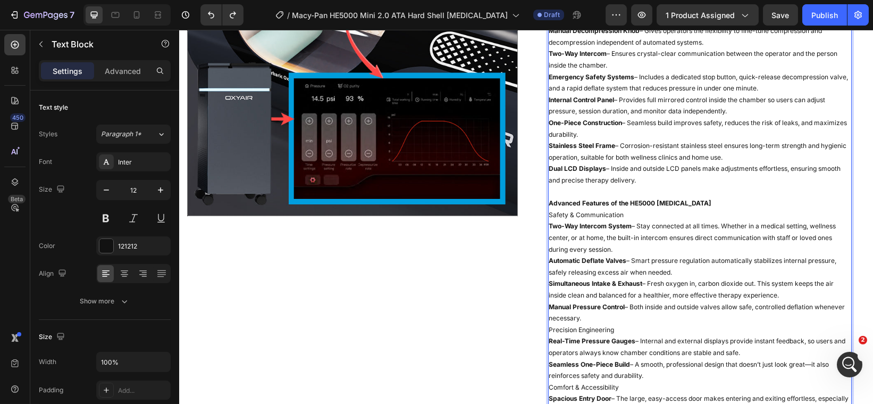
click at [618, 209] on p "Safety & Communication" at bounding box center [700, 215] width 302 height 12
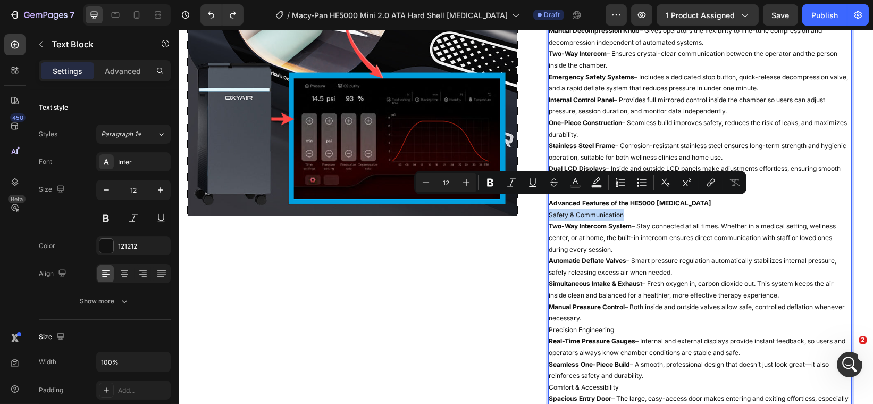
drag, startPoint x: 623, startPoint y: 203, endPoint x: 543, endPoint y: 204, distance: 79.8
click at [549, 209] on p "Safety & Communication" at bounding box center [700, 215] width 302 height 12
click at [491, 183] on icon "Editor contextual toolbar" at bounding box center [490, 182] width 11 height 11
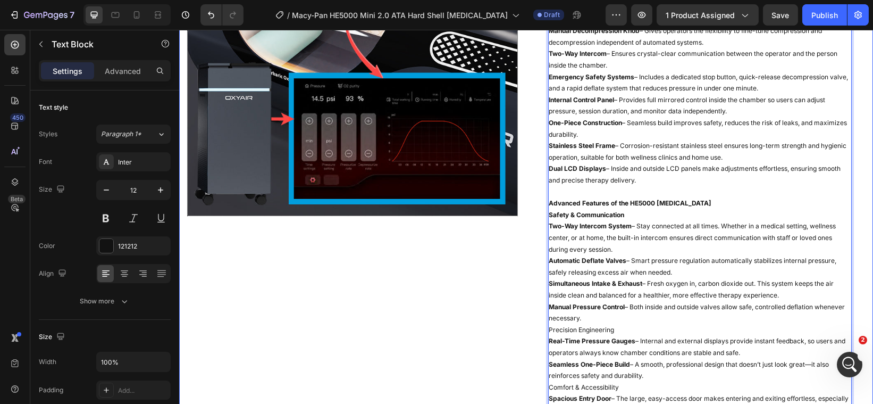
click at [518, 242] on div "Image Description Features Key Features of the HE5000 [MEDICAL_DATA] Our HE5000…" at bounding box center [526, 243] width 694 height 801
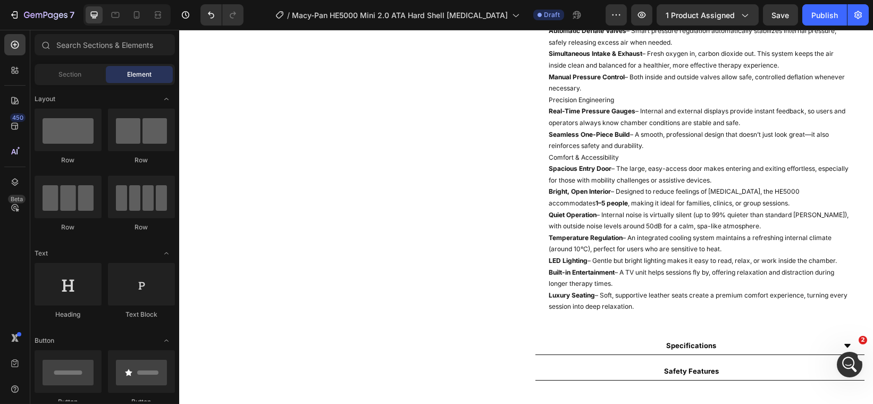
scroll to position [946, 0]
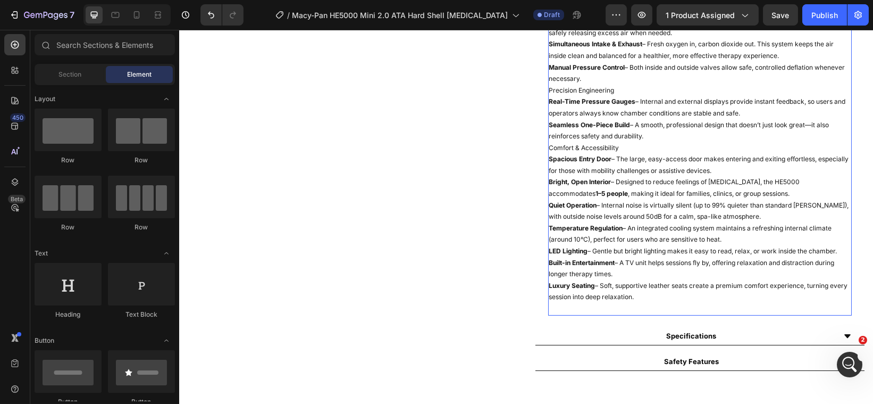
click at [607, 263] on p "Built-in Entertainment – A TV unit helps sessions fly by, offering relaxation a…" at bounding box center [700, 268] width 302 height 23
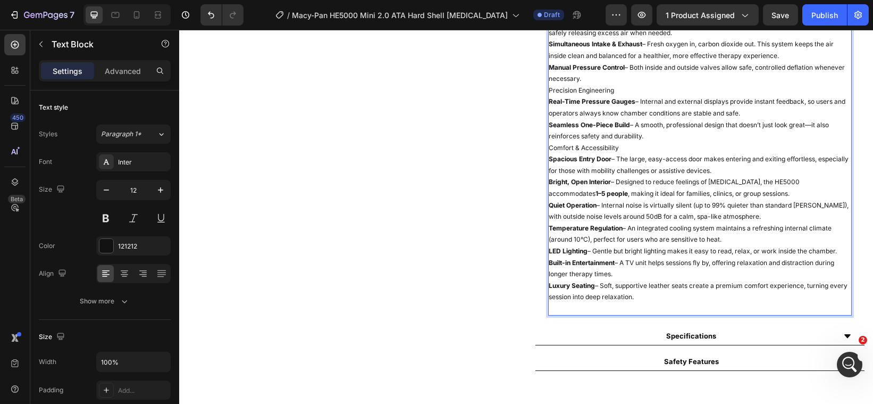
click at [609, 263] on p "Built-in Entertainment – A TV unit helps sessions fly by, offering relaxation a…" at bounding box center [700, 268] width 302 height 23
drag, startPoint x: 609, startPoint y: 263, endPoint x: 570, endPoint y: 254, distance: 40.4
drag, startPoint x: 570, startPoint y: 254, endPoint x: 563, endPoint y: 260, distance: 9.5
click at [563, 260] on p "Built-in Entertainment – A TV unit helps sessions fly by, offering relaxation a…" at bounding box center [700, 268] width 302 height 23
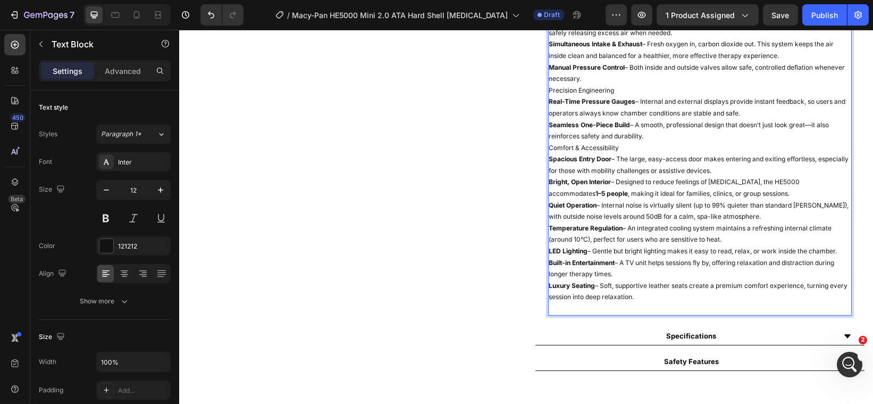
click at [608, 261] on p "Built-in Entertainment – A TV unit helps sessions fly by, offering relaxation a…" at bounding box center [700, 268] width 302 height 23
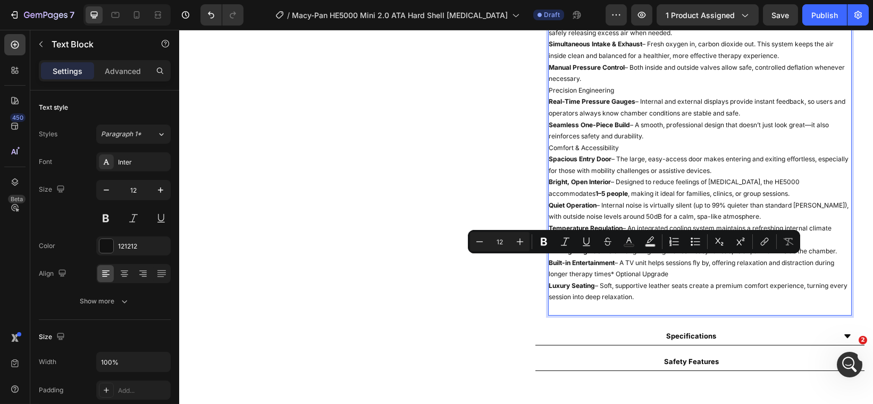
drag, startPoint x: 666, startPoint y: 261, endPoint x: 605, endPoint y: 263, distance: 61.7
click at [605, 263] on p "Built-in Entertainment – A TV unit helps sessions fly by, offering relaxation a…" at bounding box center [700, 268] width 302 height 23
click at [547, 241] on icon "Editor contextual toolbar" at bounding box center [544, 241] width 11 height 11
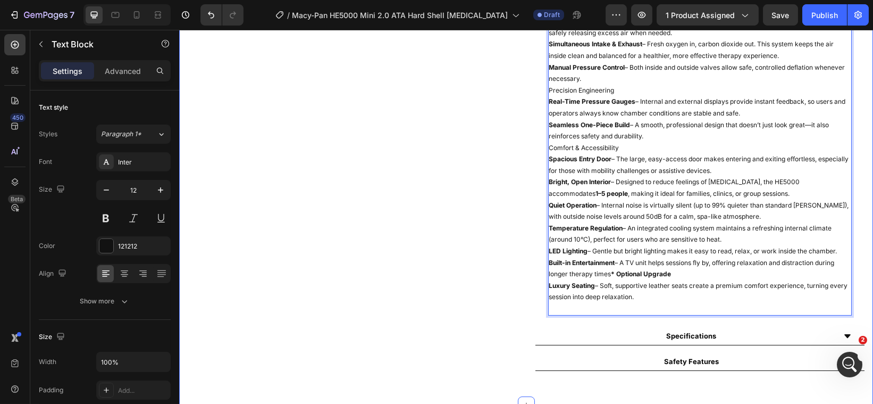
click at [517, 273] on div "Image Description Features Key Features of the HE5000 [MEDICAL_DATA] Our HE5000…" at bounding box center [526, 4] width 694 height 801
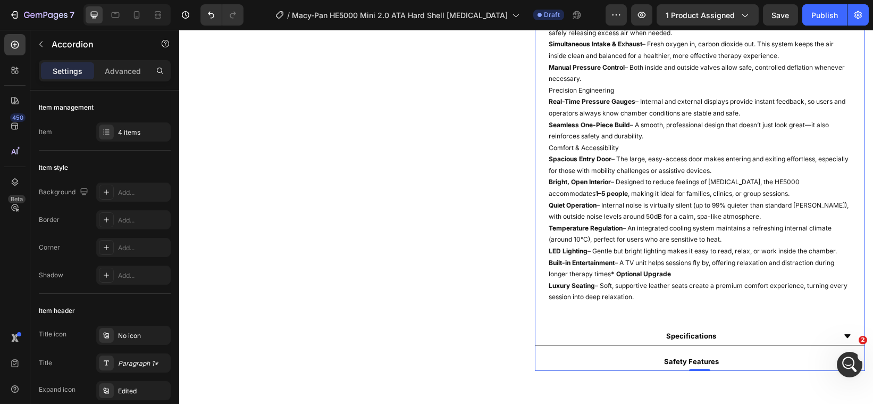
click at [844, 334] on icon at bounding box center [847, 336] width 6 height 4
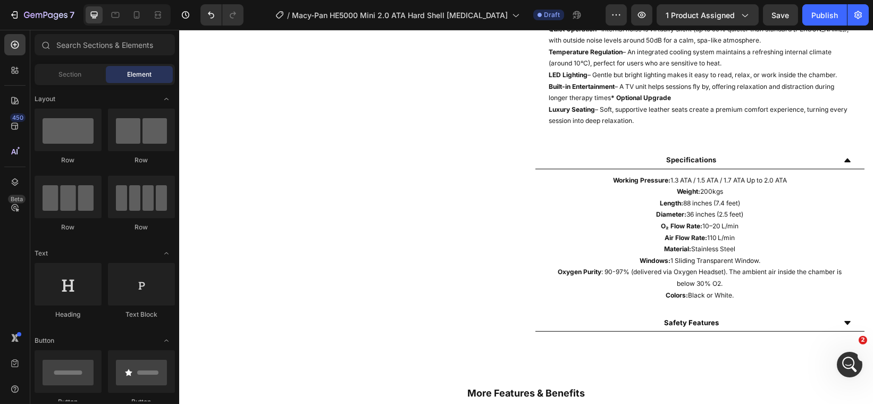
scroll to position [1132, 0]
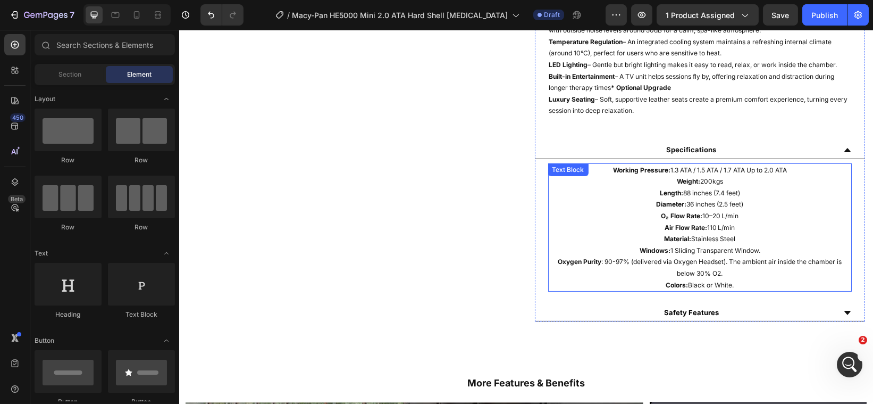
click at [732, 279] on p "Colors: Black or White." at bounding box center [700, 285] width 302 height 12
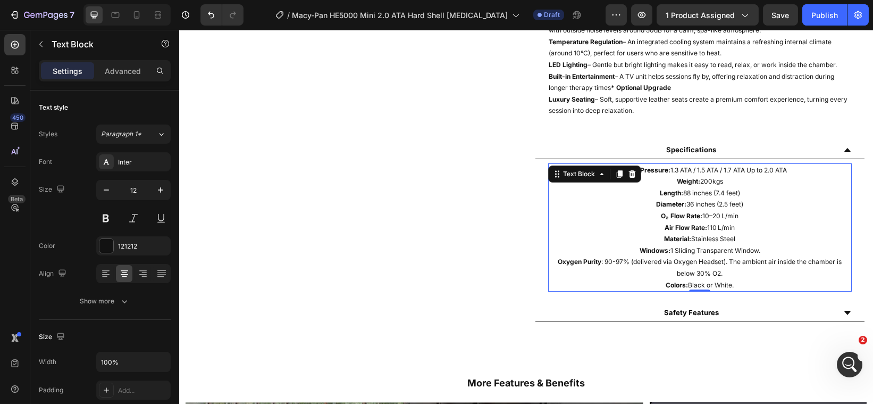
click at [732, 279] on p "Colors: Black or White." at bounding box center [700, 285] width 302 height 12
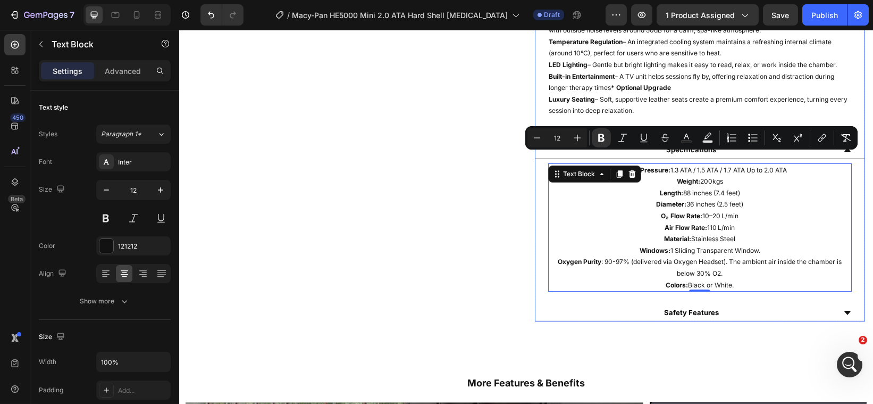
drag, startPoint x: 732, startPoint y: 271, endPoint x: 534, endPoint y: 157, distance: 227.5
click at [535, 159] on div "Working Pressure: 1.3 ATA / 1.5 ATA / 1.7 ATA Up to 2.0 ATA Weight: 200kgs Leng…" at bounding box center [700, 227] width 330 height 137
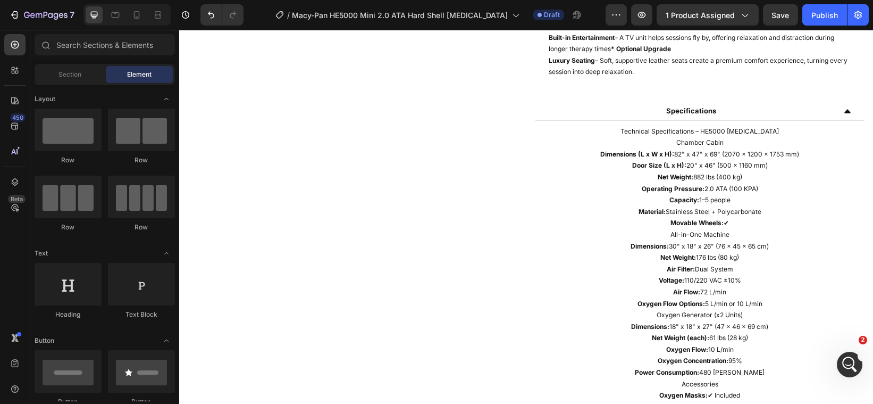
scroll to position [1181, 0]
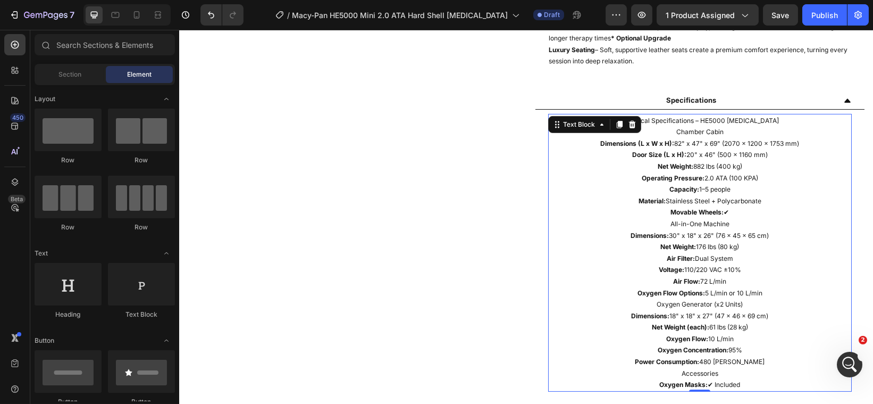
click at [779, 115] on p "Technical Specifications – HE5000 [MEDICAL_DATA]" at bounding box center [700, 121] width 302 height 12
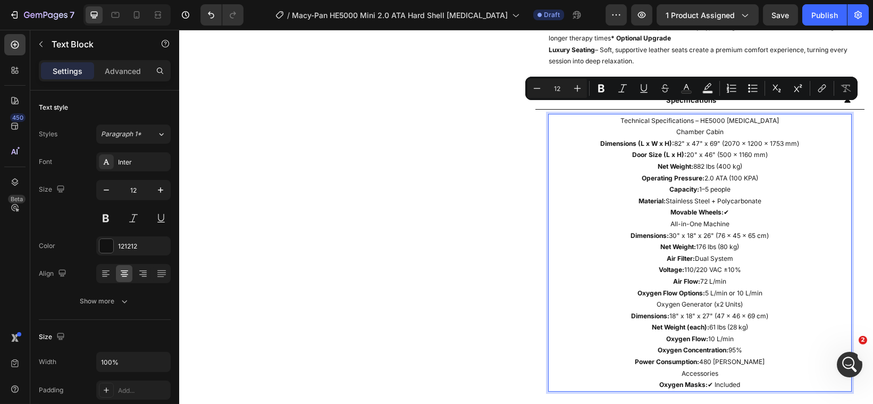
drag, startPoint x: 779, startPoint y: 112, endPoint x: 602, endPoint y: 111, distance: 176.6
click at [602, 115] on p "Technical Specifications – HE5000 [MEDICAL_DATA]" at bounding box center [700, 121] width 302 height 12
click at [599, 91] on icon "Editor contextual toolbar" at bounding box center [601, 89] width 6 height 8
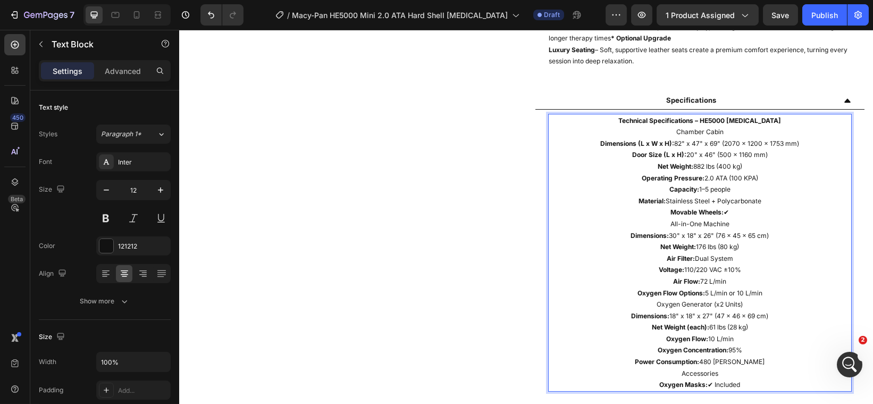
click at [717, 126] on p "Chamber Cabin" at bounding box center [700, 132] width 302 height 12
drag, startPoint x: 717, startPoint y: 123, endPoint x: 670, endPoint y: 122, distance: 47.9
click at [670, 126] on p "Chamber Cabin" at bounding box center [700, 132] width 302 height 12
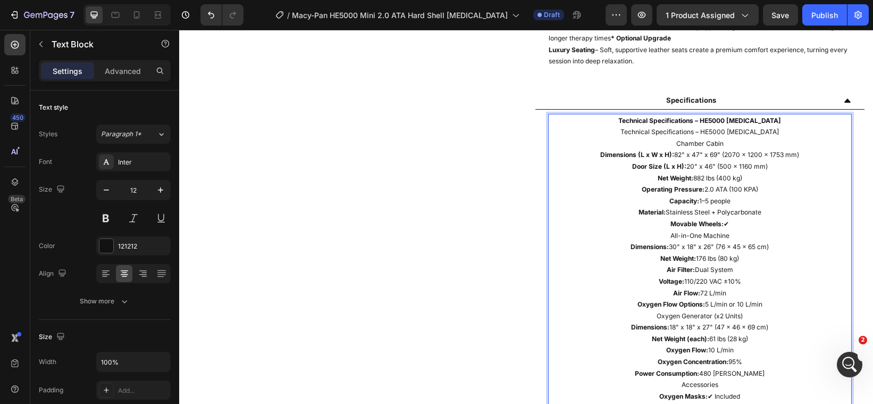
drag, startPoint x: 779, startPoint y: 121, endPoint x: 604, endPoint y: 118, distance: 175.0
click at [604, 126] on p "Technical Specifications – HE5000 [MEDICAL_DATA]" at bounding box center [700, 132] width 302 height 12
click at [724, 138] on p "Chamber Cabin" at bounding box center [700, 144] width 302 height 12
drag, startPoint x: 724, startPoint y: 131, endPoint x: 668, endPoint y: 131, distance: 55.8
click at [668, 138] on p "Chamber Cabin" at bounding box center [700, 144] width 302 height 12
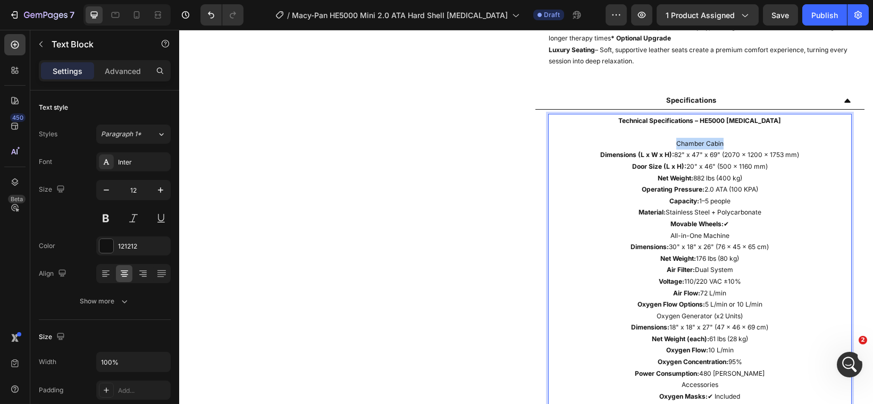
drag, startPoint x: 677, startPoint y: 131, endPoint x: 343, endPoint y: 186, distance: 338.9
click at [343, 186] on div "Image" at bounding box center [352, 48] width 331 height 1275
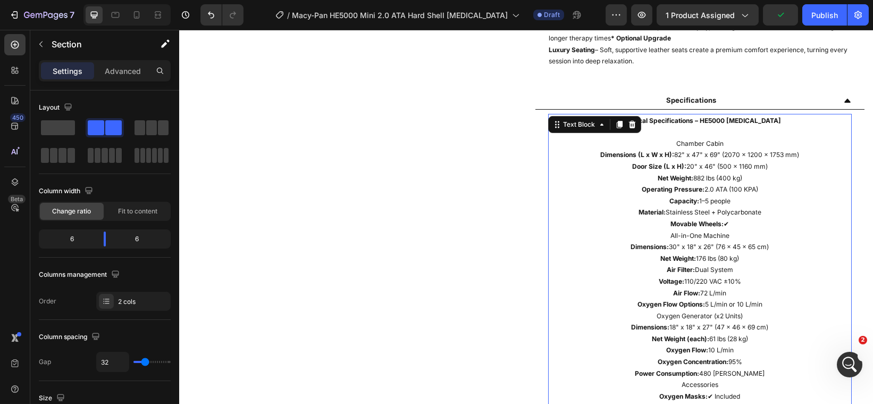
click at [718, 138] on p "Chamber Cabin" at bounding box center [700, 144] width 302 height 12
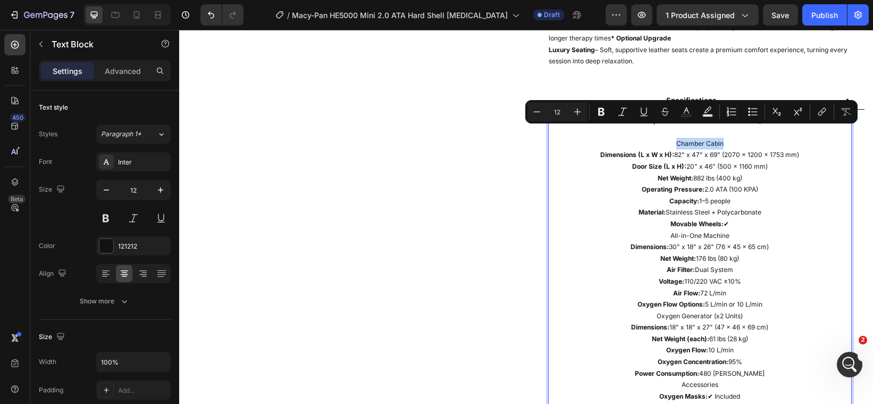
drag, startPoint x: 718, startPoint y: 133, endPoint x: 668, endPoint y: 130, distance: 50.1
click at [668, 138] on p "Chamber Cabin" at bounding box center [700, 144] width 302 height 12
click at [604, 116] on icon "Editor contextual toolbar" at bounding box center [601, 111] width 11 height 11
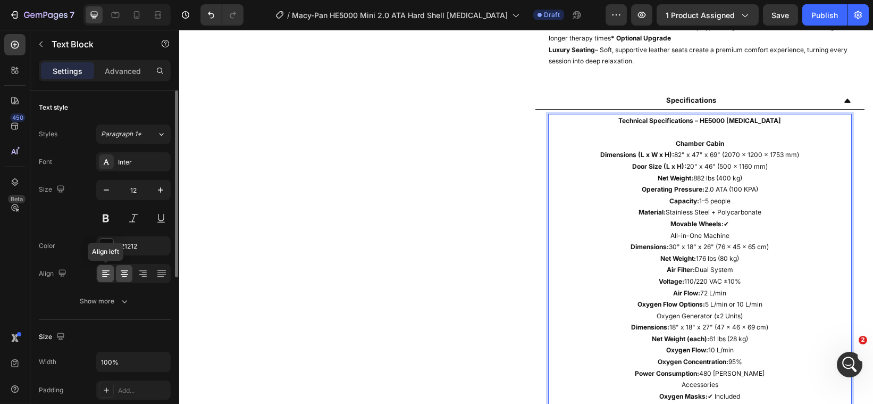
click at [109, 270] on icon at bounding box center [106, 273] width 11 height 11
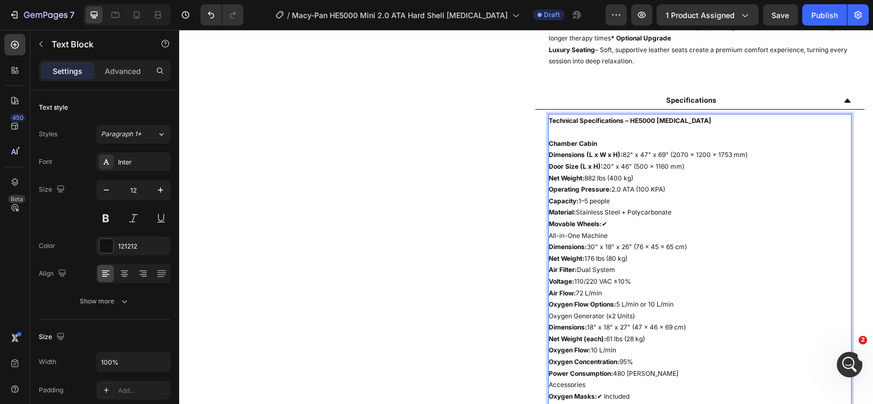
click at [606, 218] on p "Movable Wheels: ✔" at bounding box center [700, 224] width 302 height 12
click at [125, 274] on icon at bounding box center [124, 274] width 7 height 1
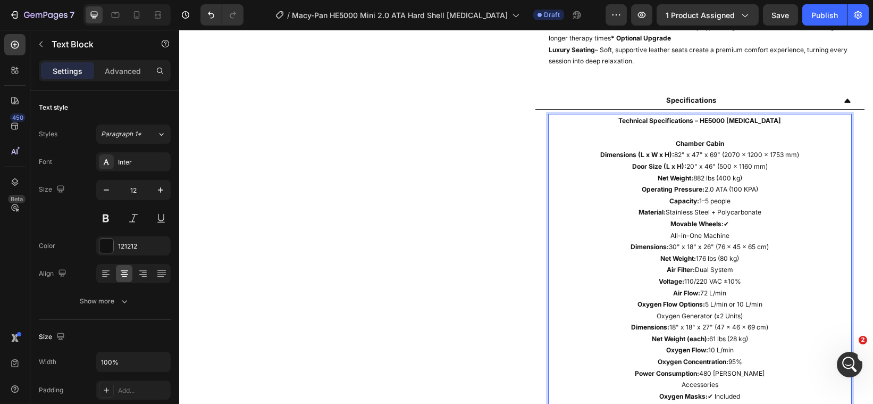
click at [727, 218] on p "Movable Wheels: ✔" at bounding box center [700, 224] width 302 height 12
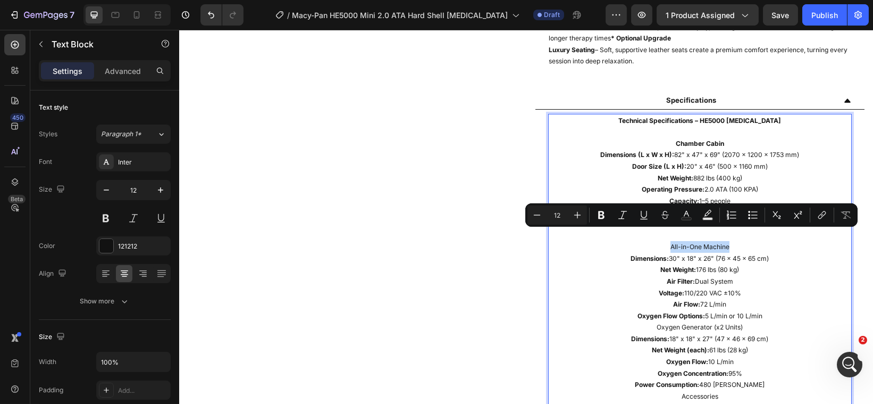
drag, startPoint x: 726, startPoint y: 236, endPoint x: 660, endPoint y: 235, distance: 65.9
click at [660, 241] on p "All-in-One Machine" at bounding box center [700, 247] width 302 height 12
click at [599, 217] on icon "Editor contextual toolbar" at bounding box center [601, 215] width 6 height 8
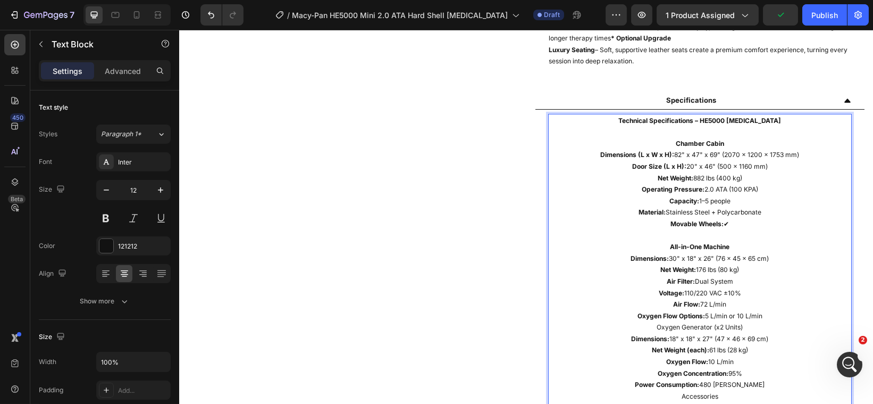
click at [756, 310] on p "Oxygen Flow Options: 5 L/min or 10 L/min" at bounding box center [700, 316] width 302 height 12
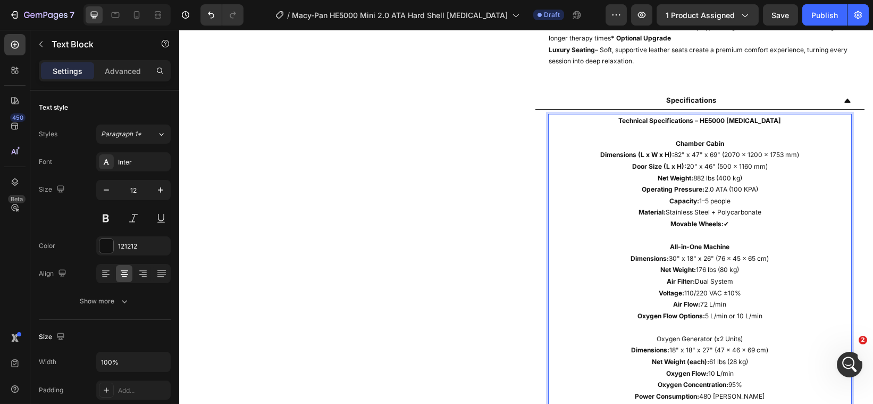
click at [744, 333] on p "Oxygen Generator (x2 Units)" at bounding box center [700, 339] width 302 height 12
drag, startPoint x: 744, startPoint y: 330, endPoint x: 648, endPoint y: 327, distance: 96.8
click at [648, 333] on p "Oxygen Generator (x2 Units)" at bounding box center [700, 339] width 302 height 12
drag, startPoint x: 654, startPoint y: 327, endPoint x: 677, endPoint y: 324, distance: 24.1
click at [677, 333] on p "Oxygen Generator (x2 Units)" at bounding box center [700, 339] width 302 height 12
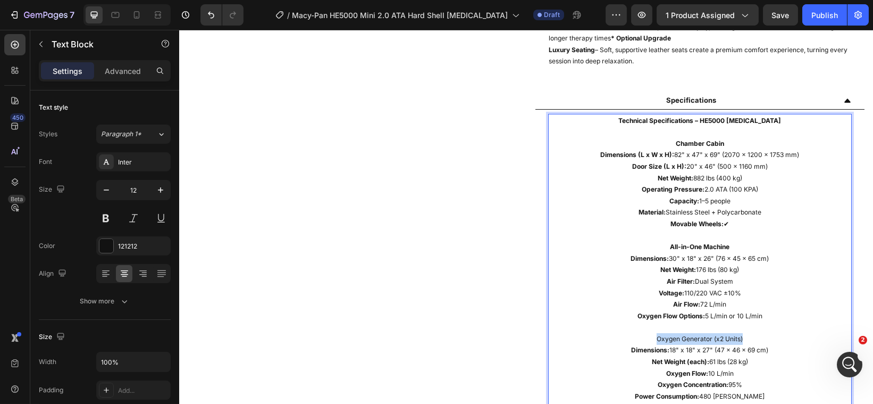
click at [744, 333] on p "Oxygen Generator (x2 Units)" at bounding box center [700, 339] width 302 height 12
drag, startPoint x: 744, startPoint y: 330, endPoint x: 642, endPoint y: 327, distance: 102.2
click at [642, 333] on p "Oxygen Generator (x2 Units)" at bounding box center [700, 339] width 302 height 12
click at [645, 333] on p "Oxygen Generator (x2 Units)" at bounding box center [700, 339] width 302 height 12
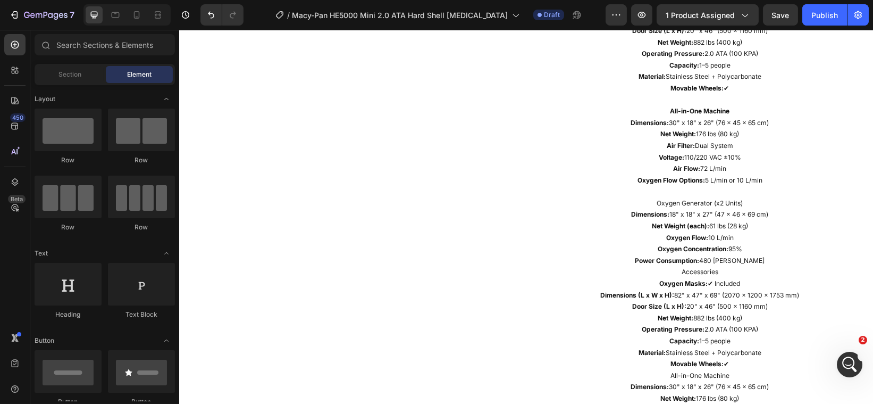
scroll to position [1338, 0]
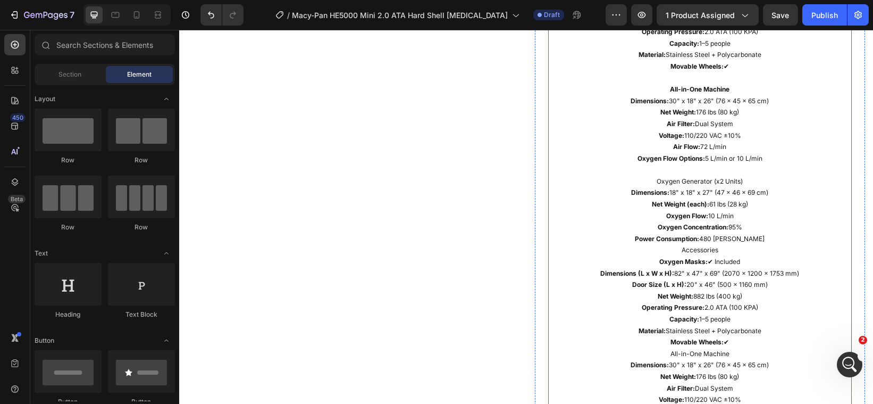
click at [747, 233] on p "Power Consumption: 480 [PERSON_NAME]" at bounding box center [700, 239] width 302 height 12
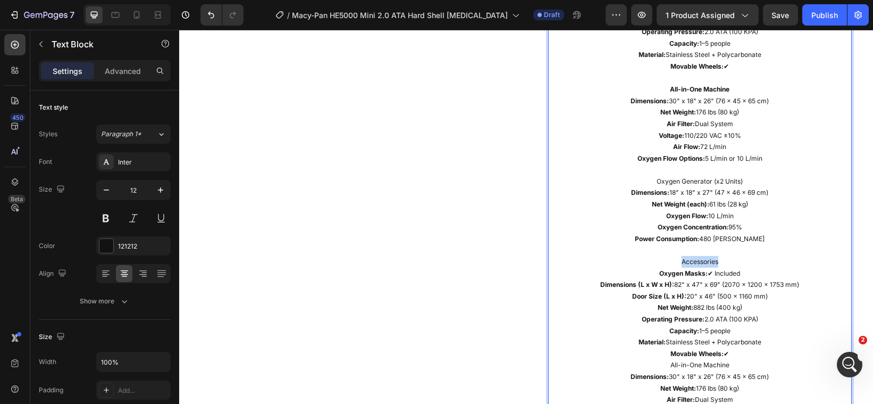
drag, startPoint x: 717, startPoint y: 249, endPoint x: 665, endPoint y: 251, distance: 52.7
click at [665, 256] on p "Accessories" at bounding box center [700, 262] width 302 height 12
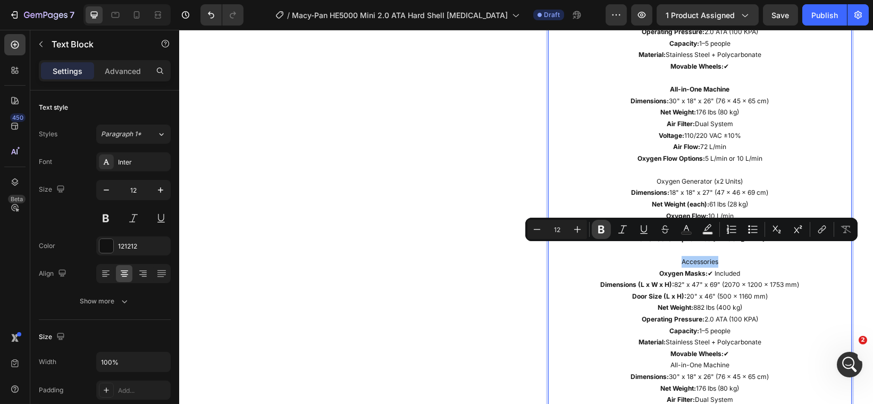
click at [600, 231] on icon "Editor contextual toolbar" at bounding box center [601, 229] width 11 height 11
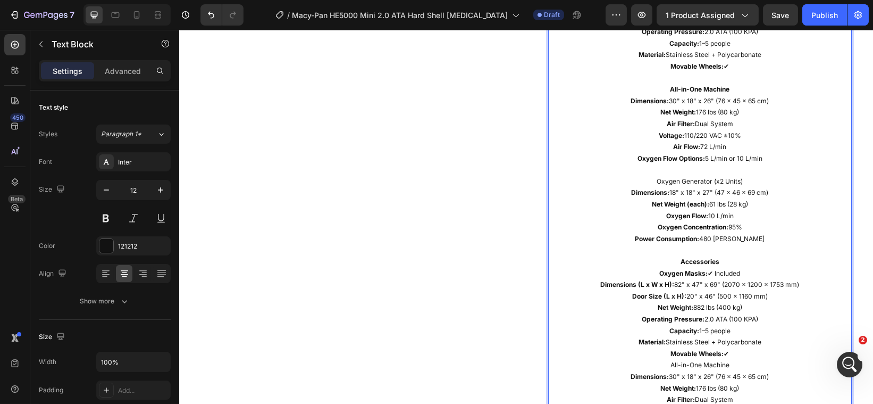
click at [734, 175] on p "Oxygen Generator (x2 Units)" at bounding box center [700, 181] width 302 height 12
drag, startPoint x: 734, startPoint y: 168, endPoint x: 648, endPoint y: 168, distance: 86.7
click at [648, 175] on p "Oxygen Generator (x2 Units)" at bounding box center [700, 181] width 302 height 12
click at [107, 223] on button at bounding box center [105, 217] width 19 height 19
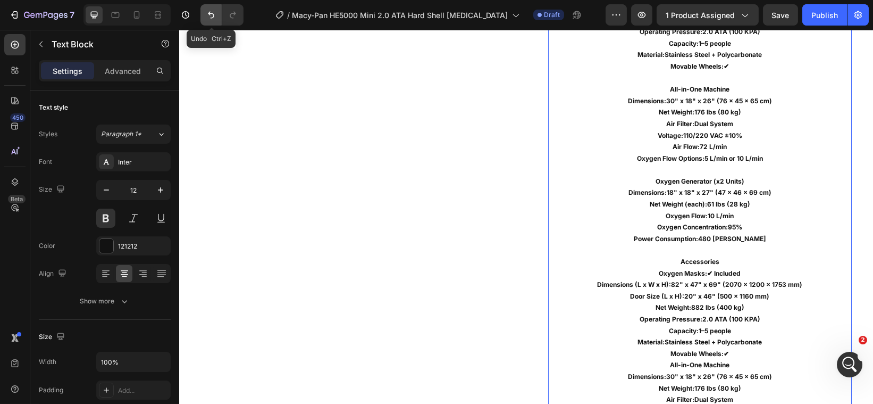
click at [208, 17] on icon "Undo/Redo" at bounding box center [211, 15] width 11 height 11
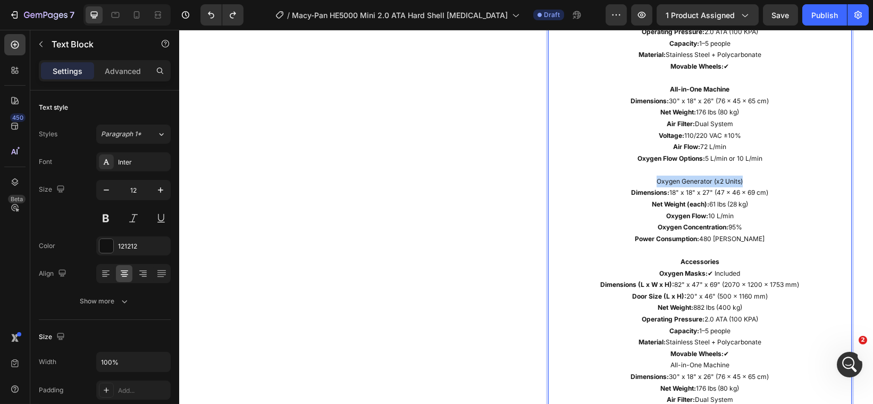
drag, startPoint x: 738, startPoint y: 170, endPoint x: 646, endPoint y: 168, distance: 91.5
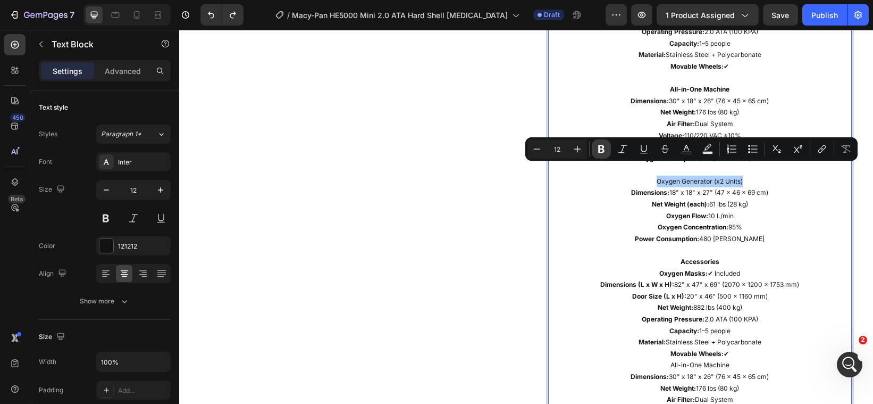
click at [599, 149] on icon "Editor contextual toolbar" at bounding box center [601, 149] width 6 height 8
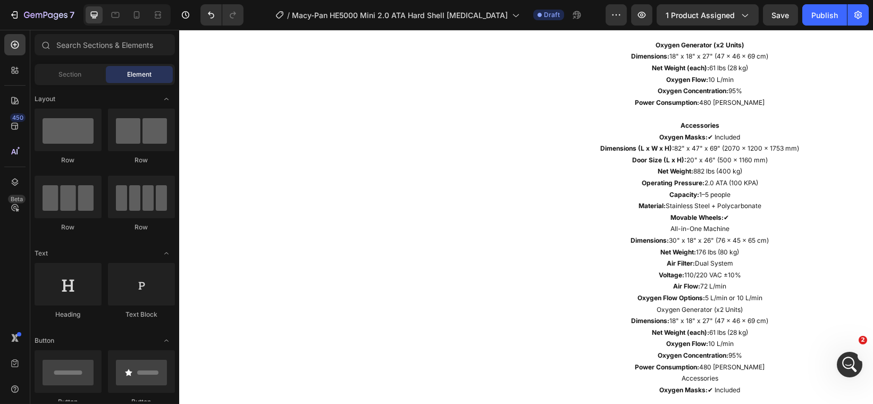
scroll to position [1464, 0]
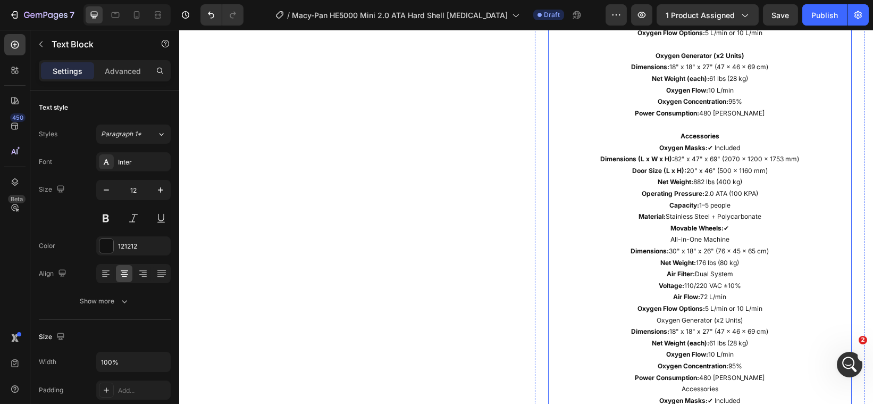
click at [726, 222] on p "Movable Wheels: ✔" at bounding box center [700, 228] width 302 height 12
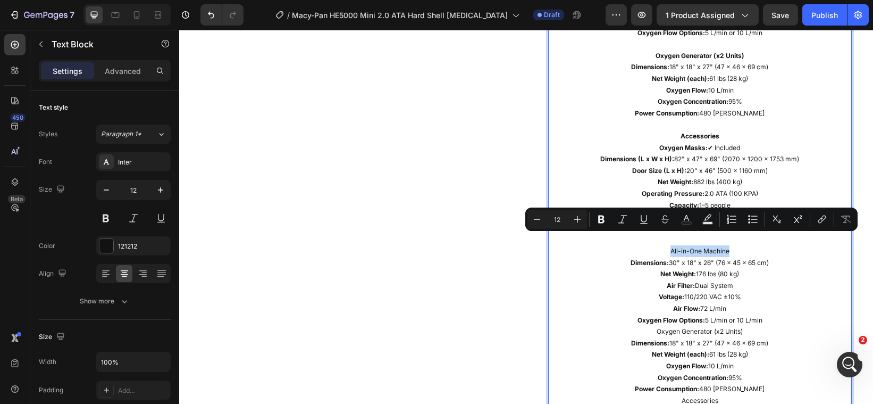
drag, startPoint x: 724, startPoint y: 239, endPoint x: 661, endPoint y: 242, distance: 63.3
click at [661, 245] on p "All-in-One Machine" at bounding box center [700, 251] width 302 height 12
click at [600, 223] on icon "Editor contextual toolbar" at bounding box center [601, 219] width 11 height 11
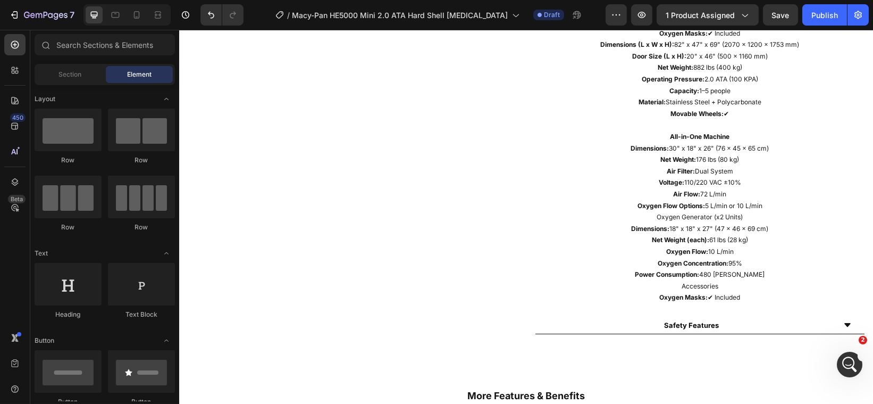
scroll to position [1567, 0]
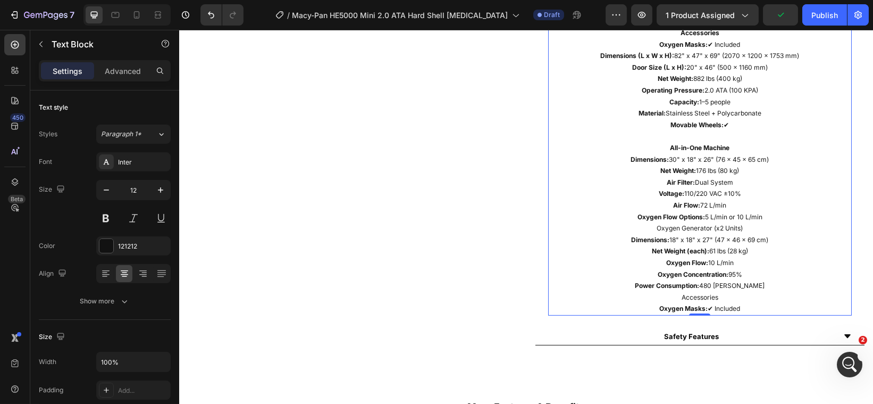
click at [758, 211] on p "Oxygen Flow Options: 5 L/min or 10 L/min" at bounding box center [700, 217] width 302 height 12
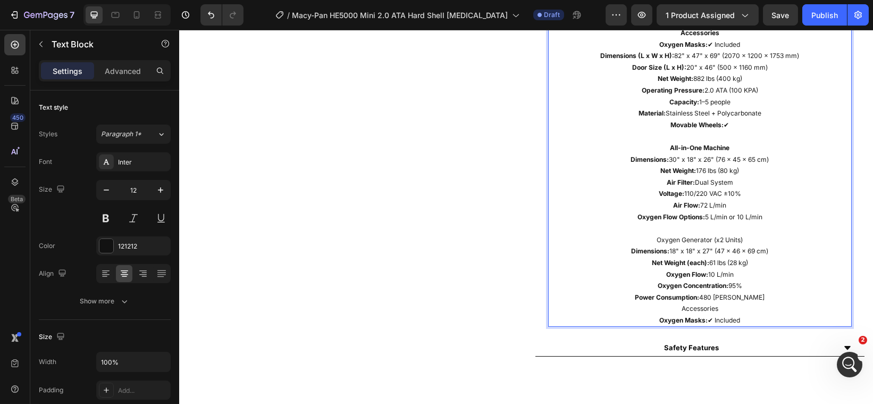
click at [744, 234] on p "Oxygen Generator (x2 Units)" at bounding box center [700, 240] width 302 height 12
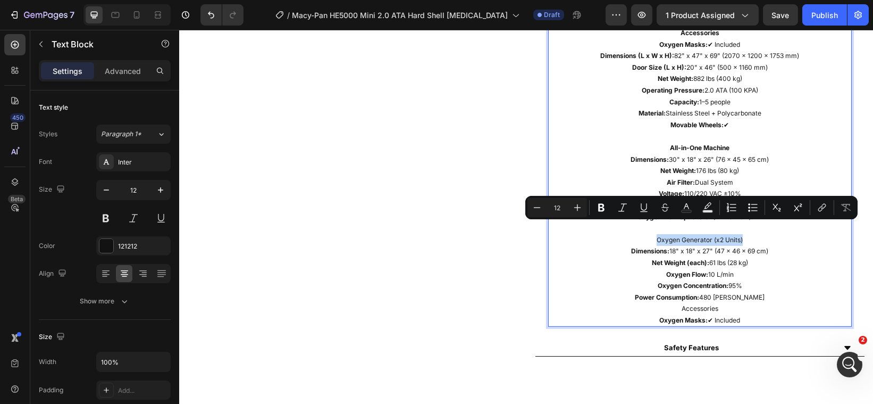
drag, startPoint x: 744, startPoint y: 228, endPoint x: 648, endPoint y: 228, distance: 96.3
click at [648, 234] on p "Oxygen Generator (x2 Units)" at bounding box center [700, 240] width 302 height 12
click at [600, 212] on icon "Editor contextual toolbar" at bounding box center [601, 207] width 11 height 11
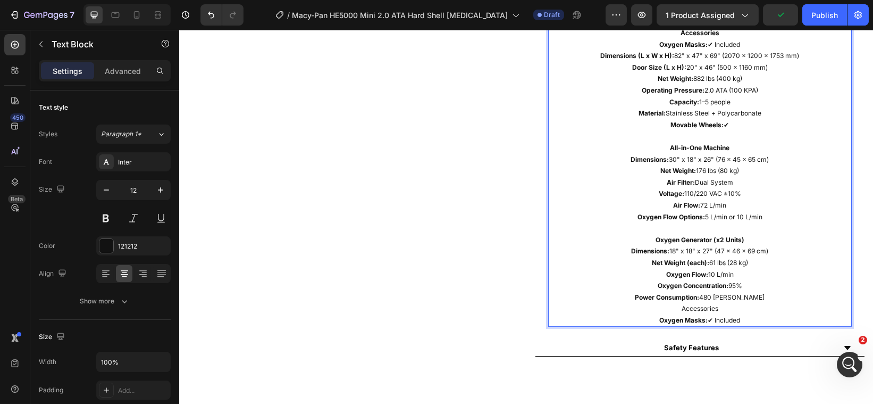
click at [735, 303] on p "Accessories" at bounding box center [700, 309] width 302 height 12
click at [743, 291] on p "Power Consumption: 480 [PERSON_NAME]" at bounding box center [700, 297] width 302 height 12
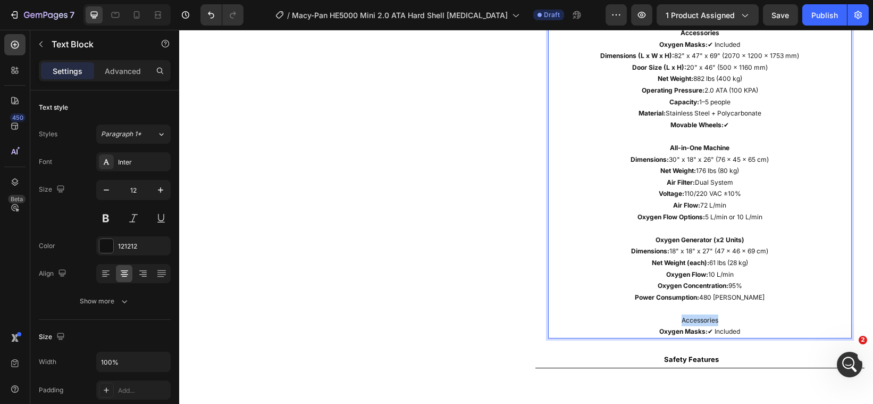
drag, startPoint x: 723, startPoint y: 311, endPoint x: 665, endPoint y: 307, distance: 57.5
click at [665, 314] on p "Accessories" at bounding box center [700, 320] width 302 height 12
drag, startPoint x: 683, startPoint y: 307, endPoint x: 721, endPoint y: 290, distance: 42.1
click at [721, 291] on p "Power Consumption: 480 [PERSON_NAME]" at bounding box center [700, 297] width 302 height 12
drag, startPoint x: 715, startPoint y: 307, endPoint x: 671, endPoint y: 307, distance: 44.7
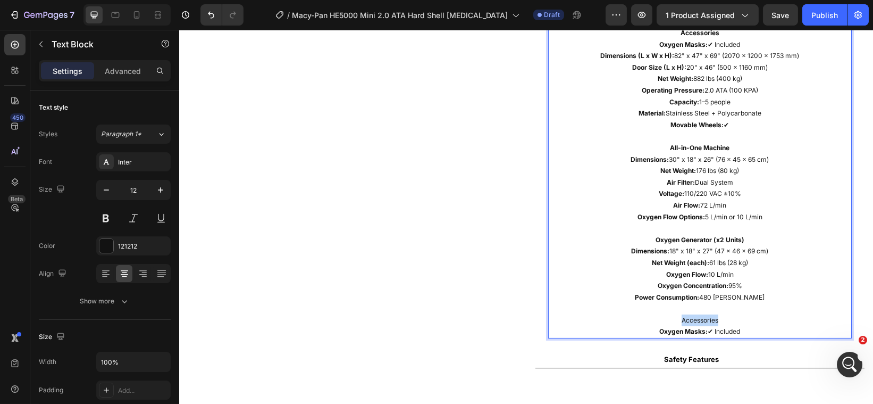
click at [671, 314] on p "Accessories" at bounding box center [700, 320] width 302 height 12
click at [676, 314] on p "Accessories" at bounding box center [700, 320] width 302 height 12
click at [682, 314] on p "Accessories" at bounding box center [700, 320] width 302 height 12
click at [677, 314] on p "cessories" at bounding box center [700, 320] width 302 height 12
click at [680, 314] on p "Acessories" at bounding box center [700, 320] width 302 height 12
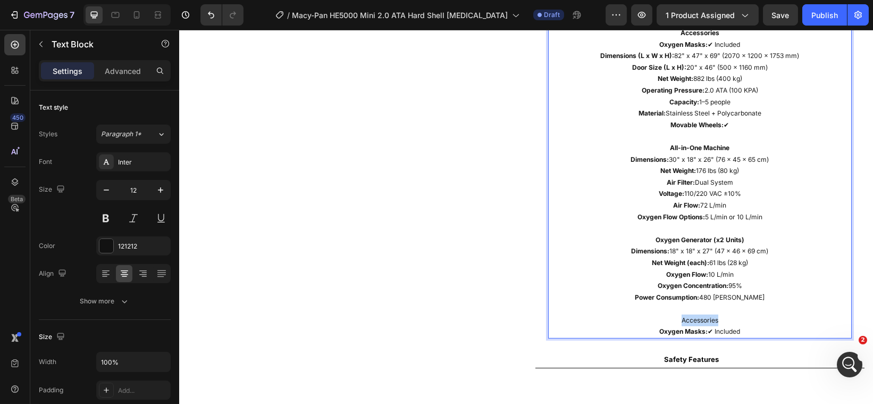
drag, startPoint x: 716, startPoint y: 310, endPoint x: 671, endPoint y: 308, distance: 44.7
click at [671, 314] on p "Accessories" at bounding box center [700, 320] width 302 height 12
click at [680, 314] on p "Accessories" at bounding box center [700, 320] width 302 height 12
click at [107, 217] on button at bounding box center [105, 217] width 19 height 19
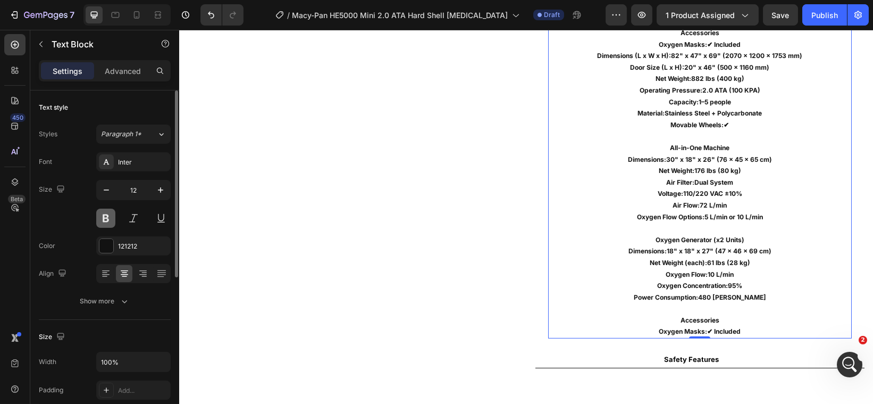
click at [107, 217] on button at bounding box center [105, 217] width 19 height 19
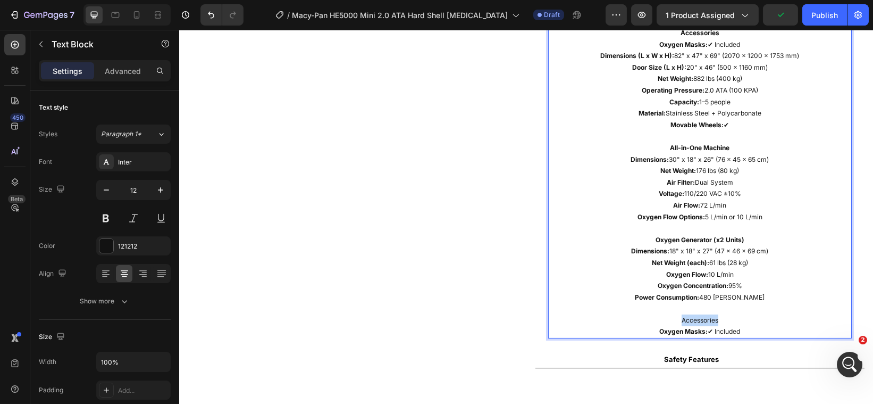
drag, startPoint x: 713, startPoint y: 307, endPoint x: 668, endPoint y: 307, distance: 44.7
click at [668, 314] on p "Accessories" at bounding box center [700, 320] width 302 height 12
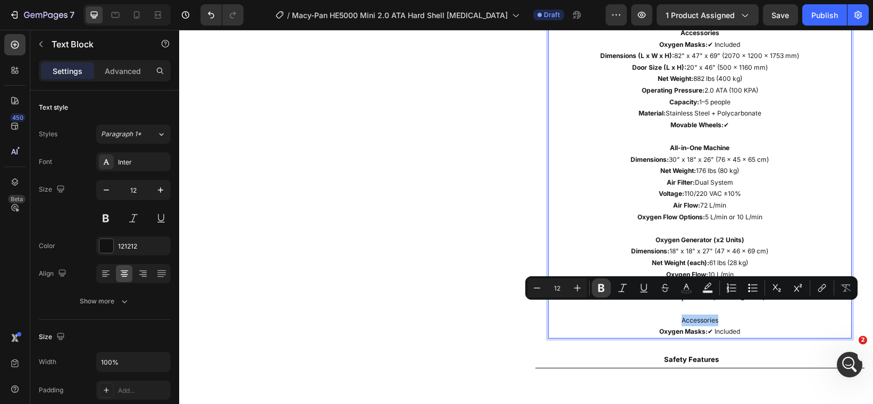
click at [602, 292] on icon "Editor contextual toolbar" at bounding box center [601, 287] width 11 height 11
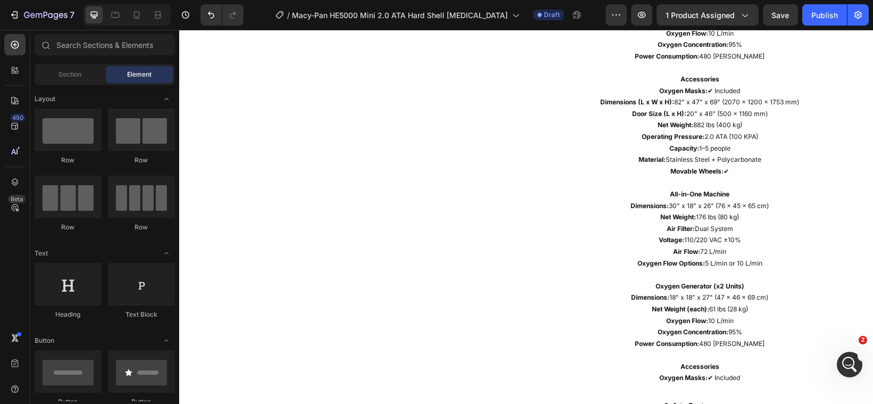
scroll to position [1532, 0]
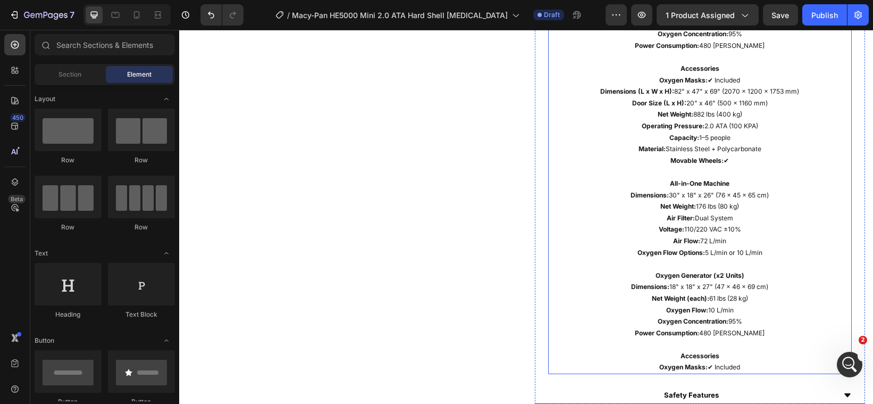
click at [659, 178] on p "All-in-One Machine" at bounding box center [700, 184] width 302 height 12
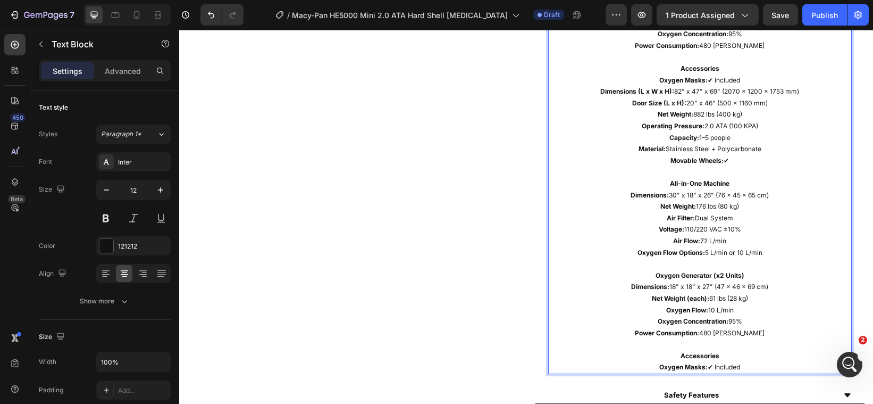
drag, startPoint x: 659, startPoint y: 170, endPoint x: 748, endPoint y: 361, distance: 210.8
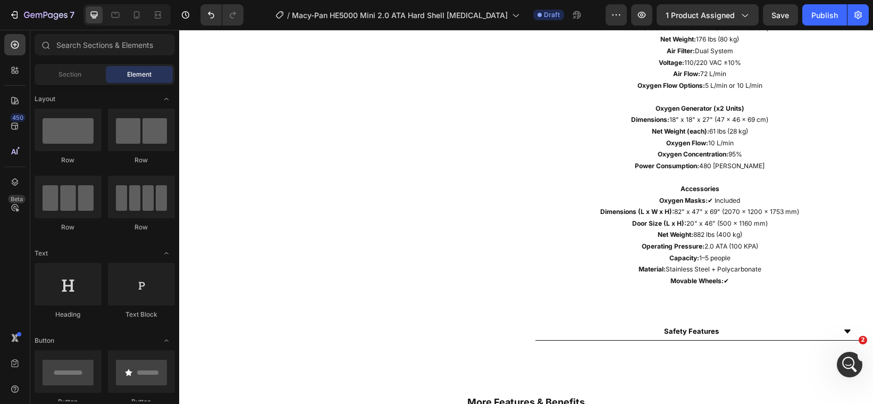
scroll to position [1401, 0]
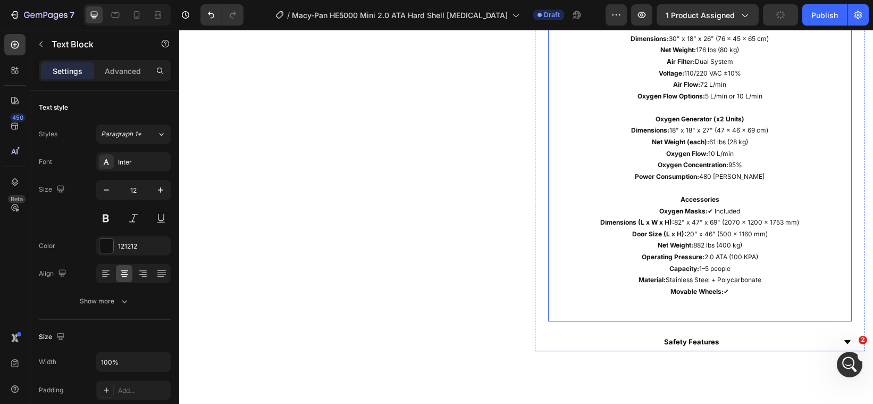
click at [600, 218] on strong "Dimensions (L x W x H):" at bounding box center [637, 222] width 74 height 8
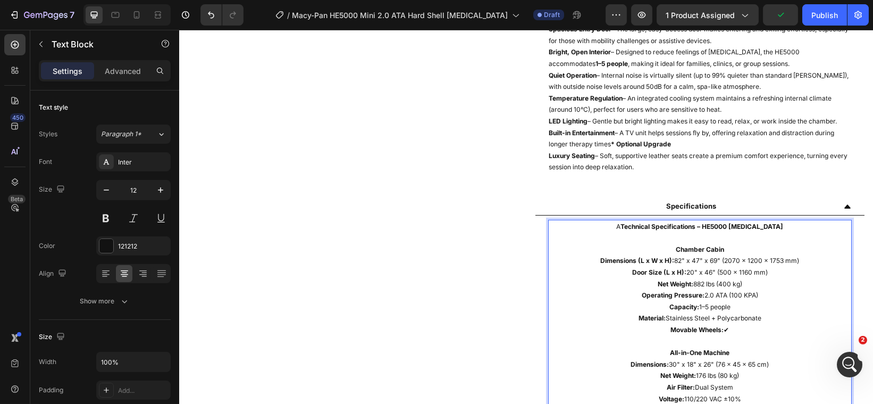
scroll to position [1073, 0]
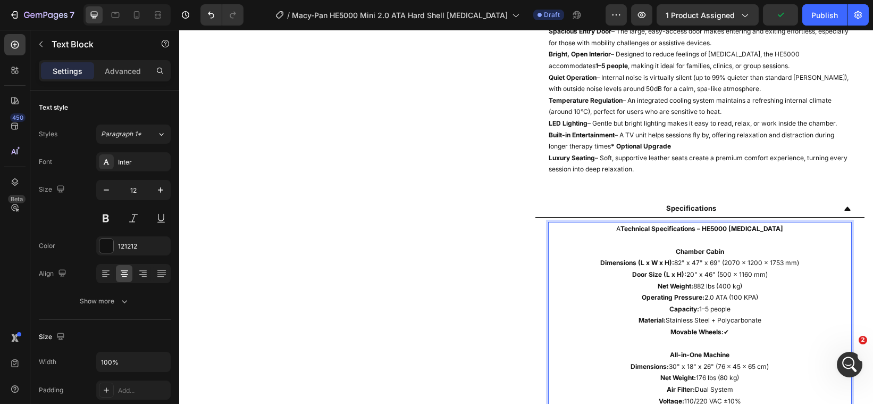
drag, startPoint x: 591, startPoint y: 209, endPoint x: 601, endPoint y: 215, distance: 11.5
click at [788, 280] on p "Net Weight: 882 lbs (400 kg)" at bounding box center [700, 286] width 302 height 12
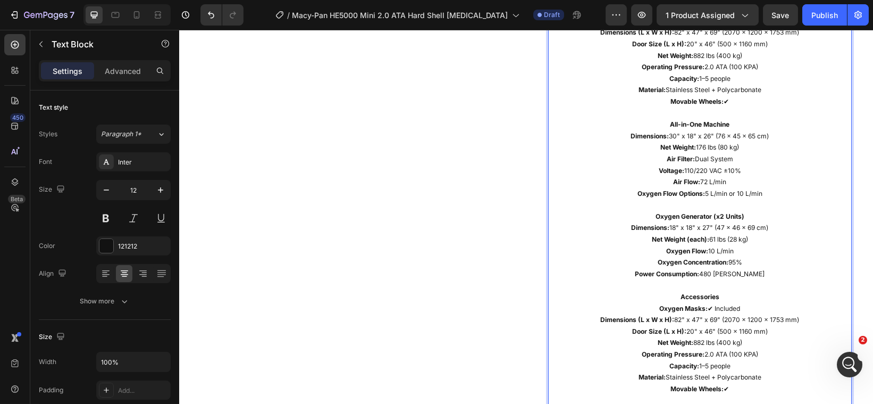
scroll to position [1305, 0]
click at [724, 381] on p "Movable Wheels: ✔" at bounding box center [700, 387] width 302 height 12
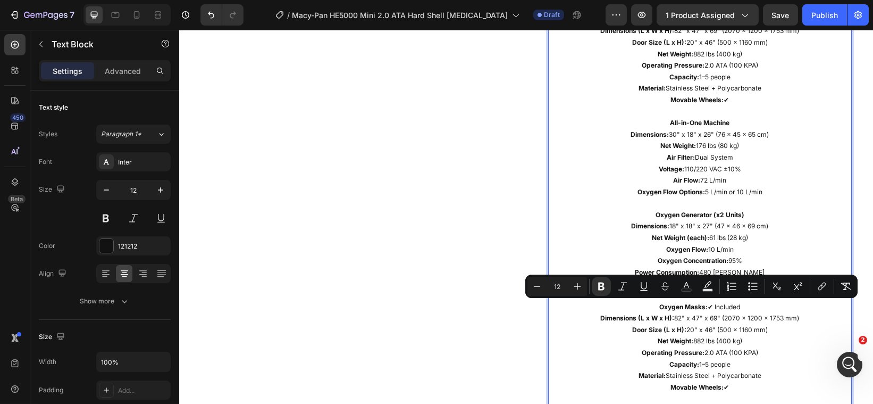
drag, startPoint x: 724, startPoint y: 378, endPoint x: 594, endPoint y: 308, distance: 147.7
click at [594, 308] on div "A Technical Specifications – HE5000 [MEDICAL_DATA] Chamber Cabin Dimensions (L …" at bounding box center [700, 203] width 304 height 427
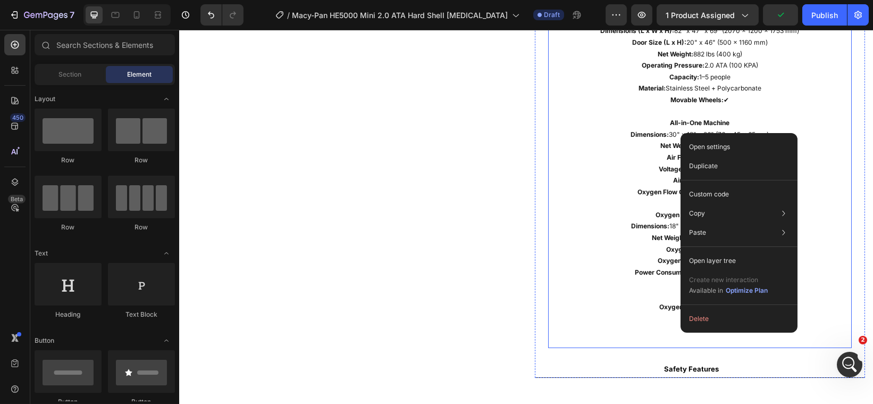
click at [805, 129] on p "Dimensions: 30" x 18" x 26" (76 x 45 x 65 cm)" at bounding box center [700, 135] width 302 height 12
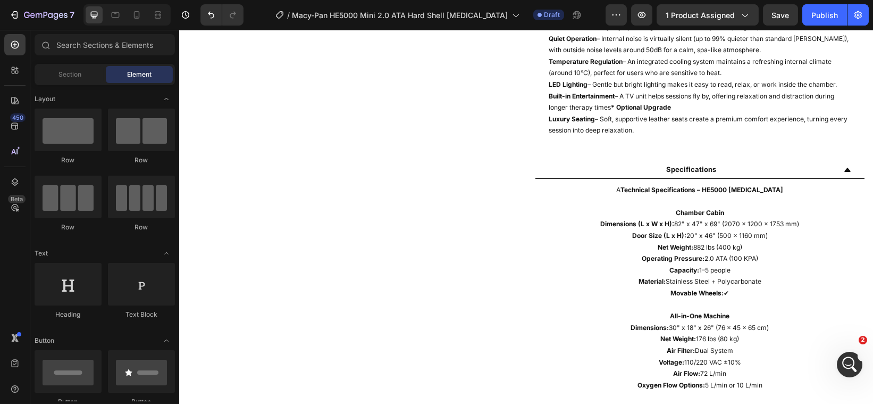
scroll to position [1123, 0]
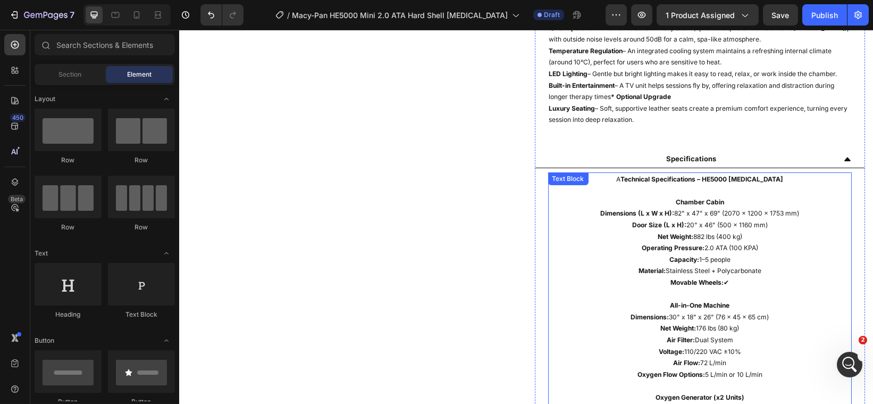
click at [620, 175] on strong "Technical Specifications – HE5000 [MEDICAL_DATA]" at bounding box center [701, 179] width 163 height 8
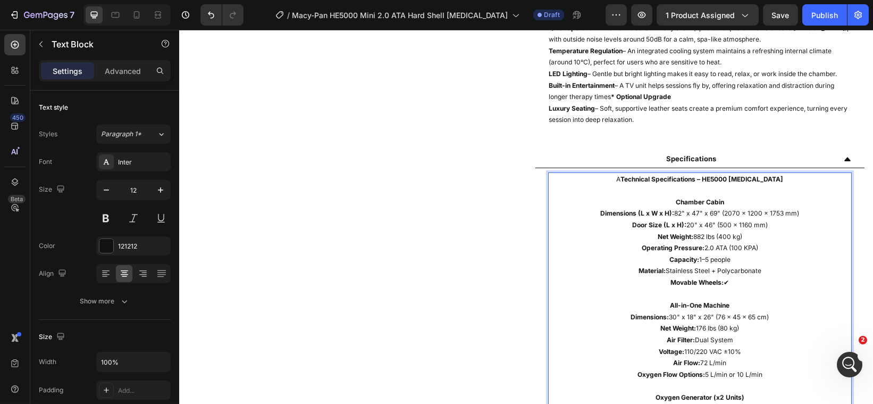
click at [620, 175] on strong "Technical Specifications – HE5000 [MEDICAL_DATA]" at bounding box center [701, 179] width 163 height 8
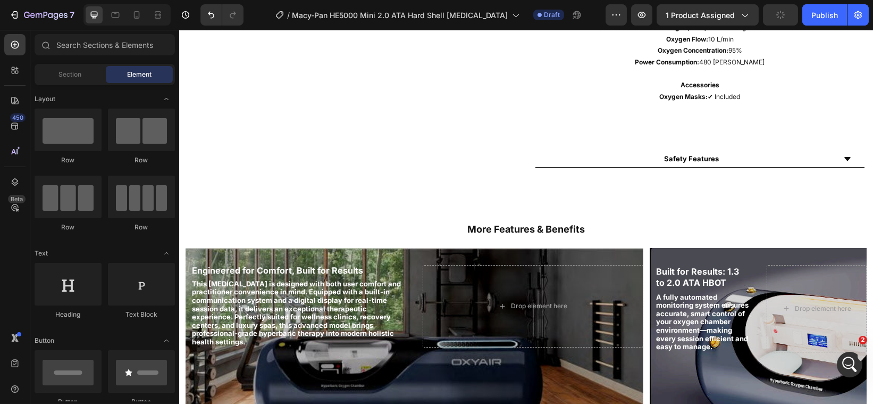
scroll to position [1525, 0]
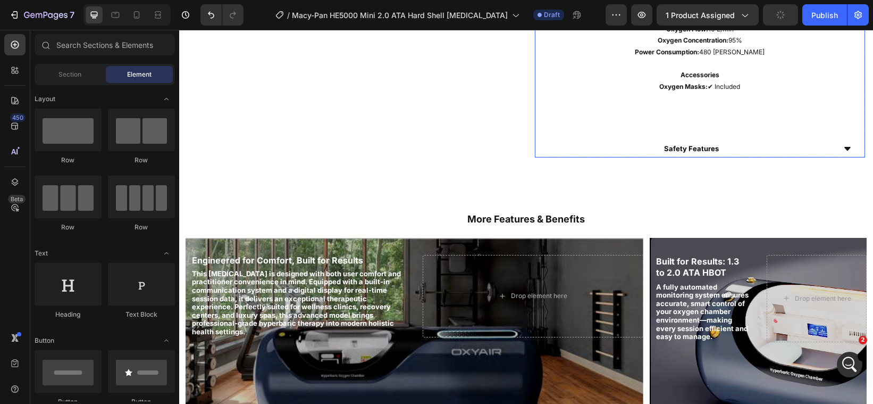
click at [843, 145] on icon at bounding box center [847, 149] width 9 height 9
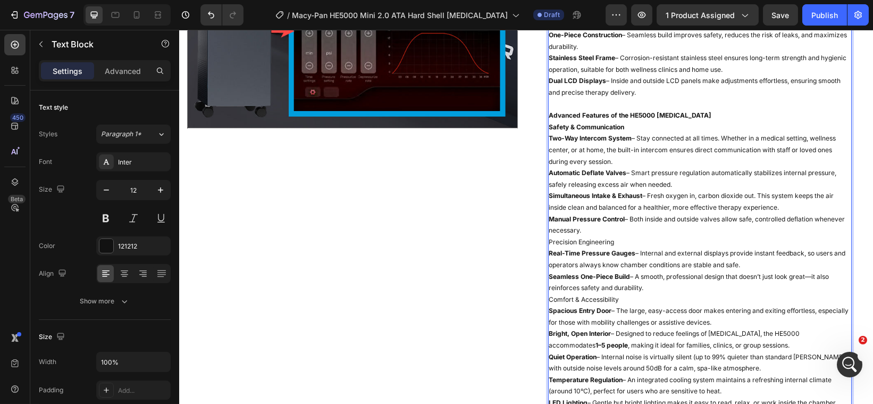
scroll to position [742, 0]
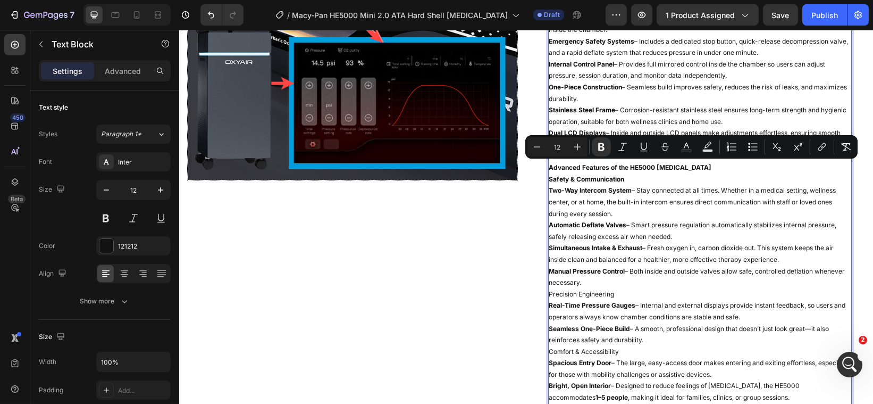
drag, startPoint x: 720, startPoint y: 294, endPoint x: 543, endPoint y: 169, distance: 216.3
copy div "Loremi & Dolorsitametc Adi-Eli Seddoeiu Tempor – Inci utlaboree do mag aliqu. E…"
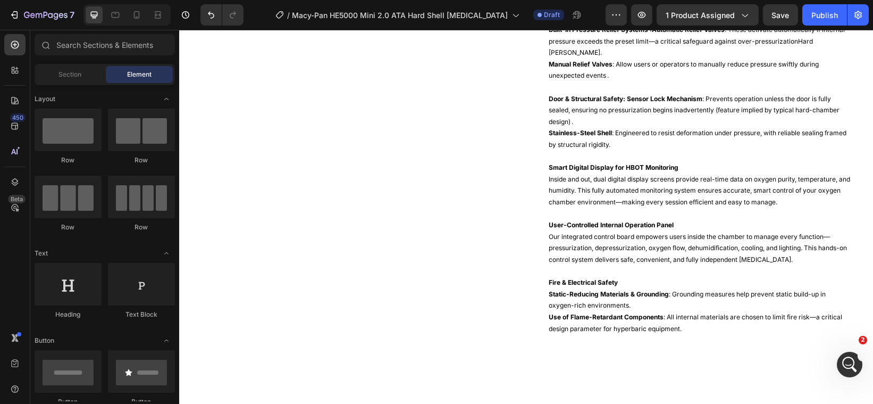
scroll to position [1894, 0]
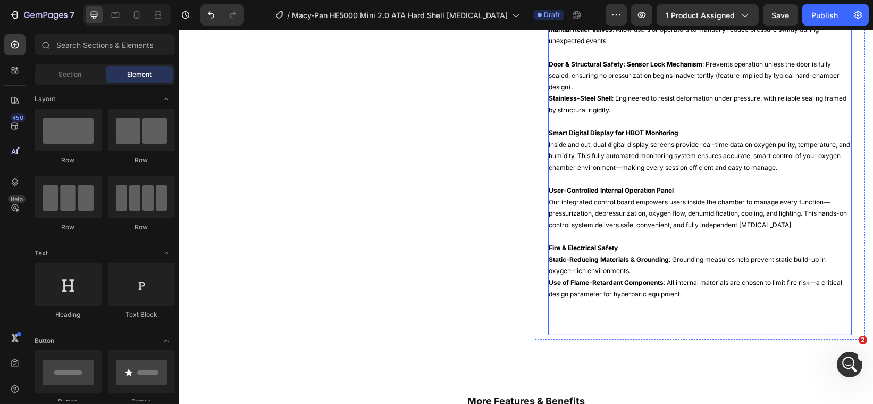
click at [699, 287] on p "Use of Flame-Retardant Components : All internal materials are chosen to limit …" at bounding box center [700, 288] width 302 height 23
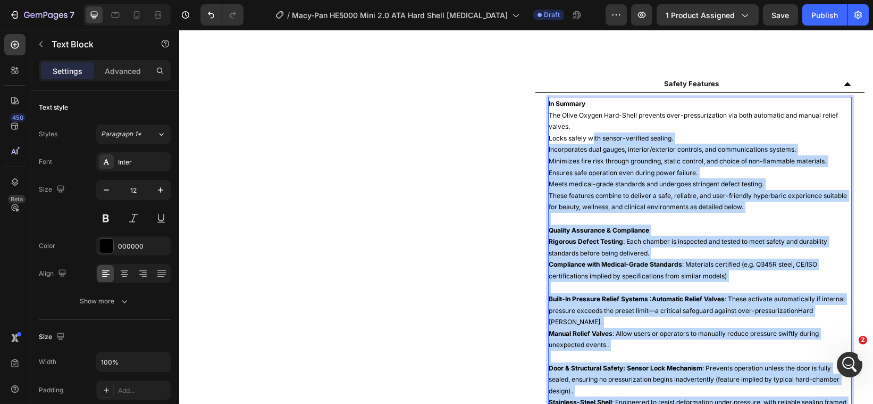
scroll to position [1583, 0]
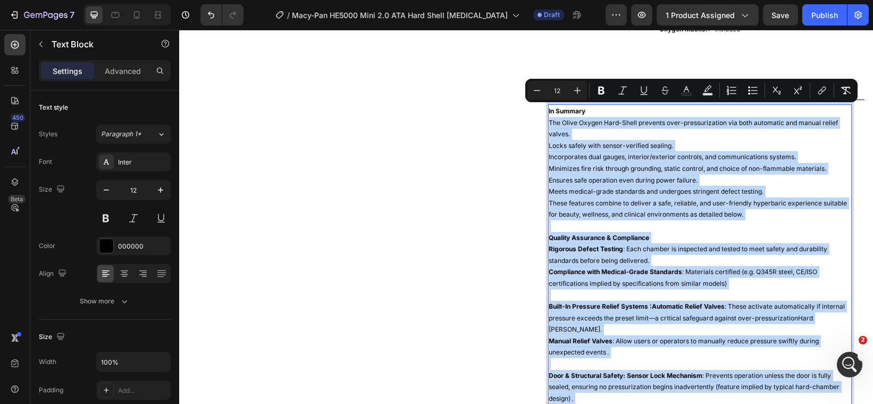
drag, startPoint x: 678, startPoint y: 281, endPoint x: 541, endPoint y: 112, distance: 217.4
click at [548, 112] on div "In Summary The Olive Oxygen Hard-Shell prevents over-pressurization via both au…" at bounding box center [700, 375] width 304 height 542
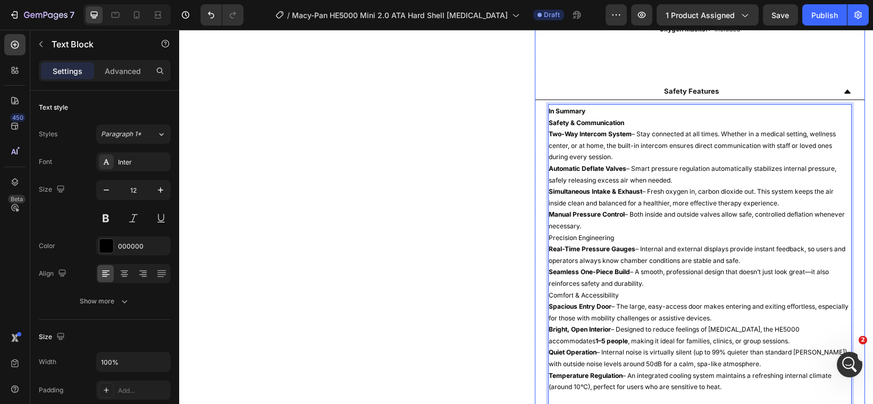
click at [844, 89] on icon at bounding box center [847, 91] width 6 height 4
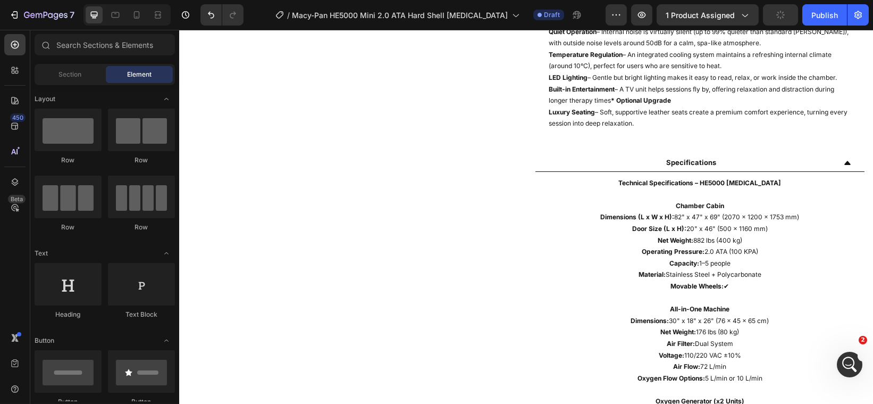
scroll to position [1109, 0]
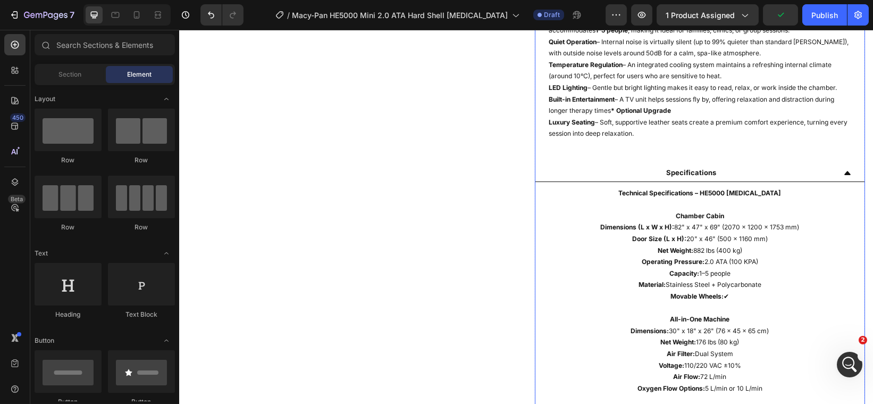
click at [836, 166] on div "Specifications" at bounding box center [700, 173] width 330 height 17
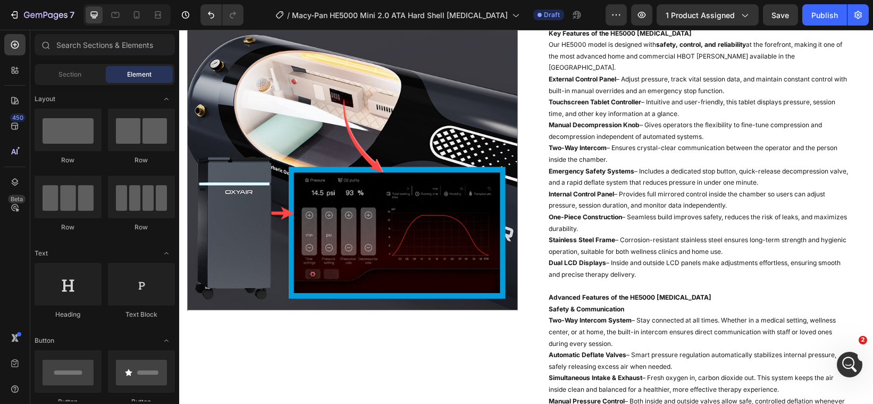
scroll to position [534, 0]
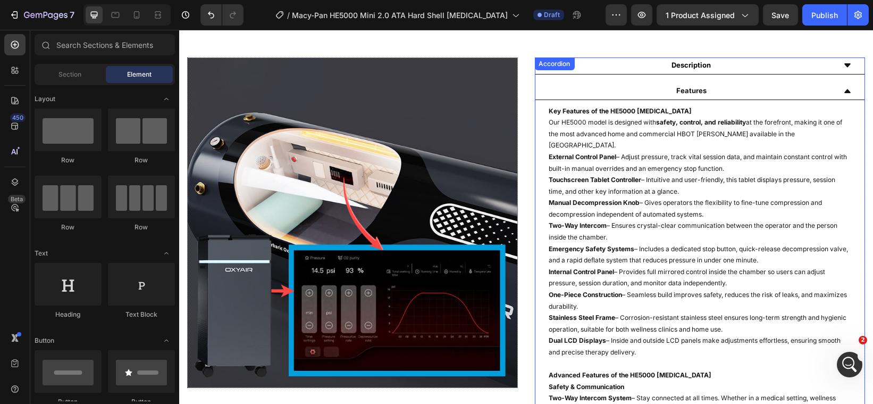
click at [844, 89] on div "Features" at bounding box center [700, 91] width 330 height 17
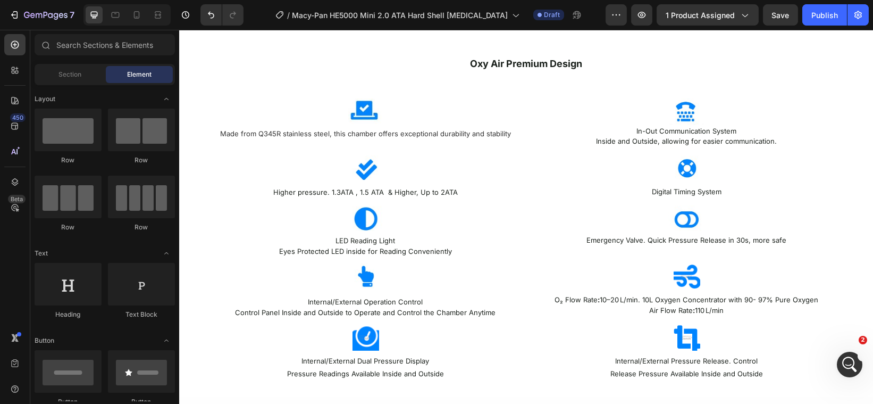
scroll to position [1434, 0]
